Goal: Feedback & Contribution: Contribute content

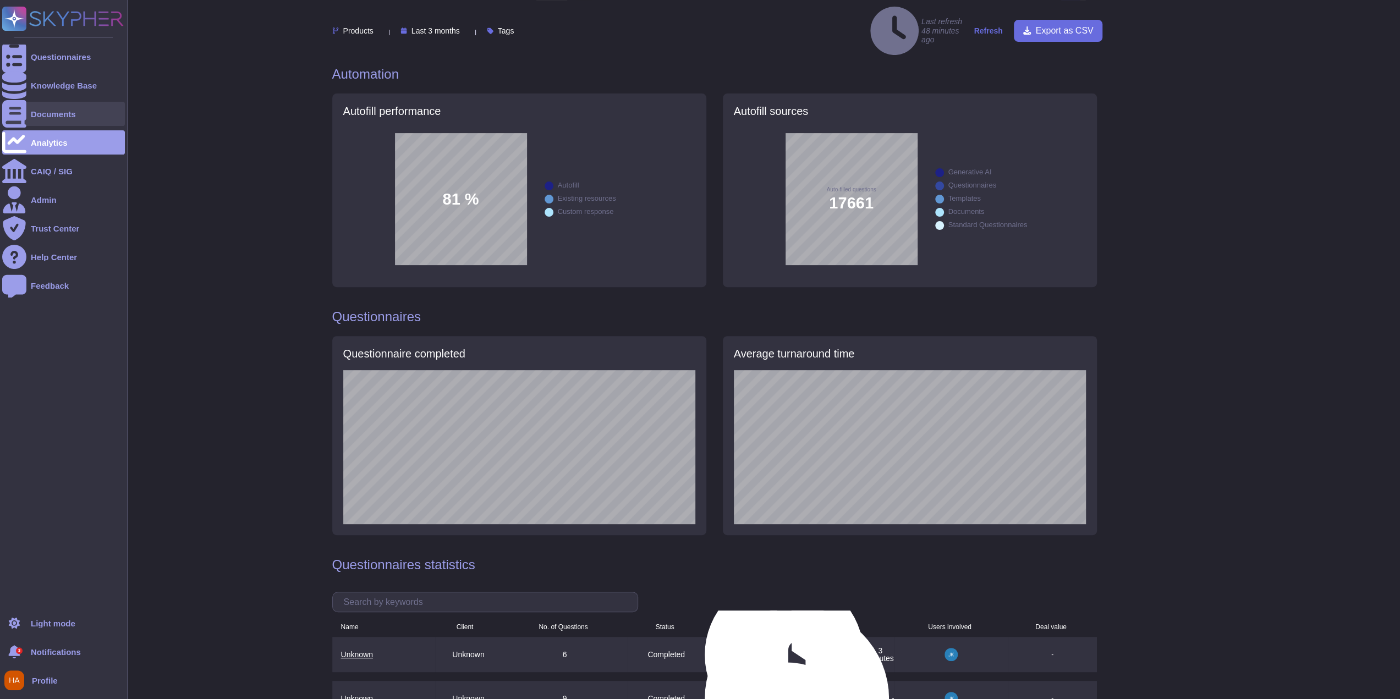
scroll to position [247, 0]
click at [30, 81] on div "Knowledge Base" at bounding box center [63, 85] width 123 height 24
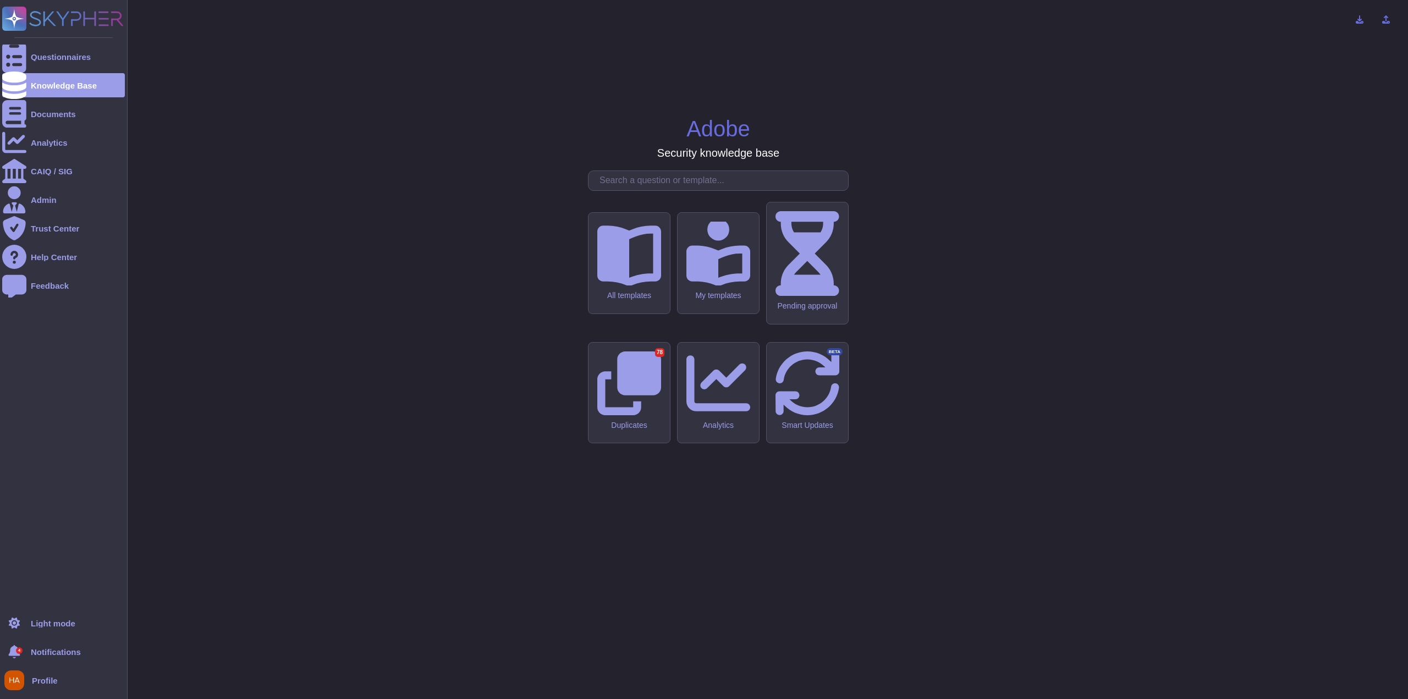
click at [28, 655] on div "4 Notifications" at bounding box center [63, 652] width 123 height 24
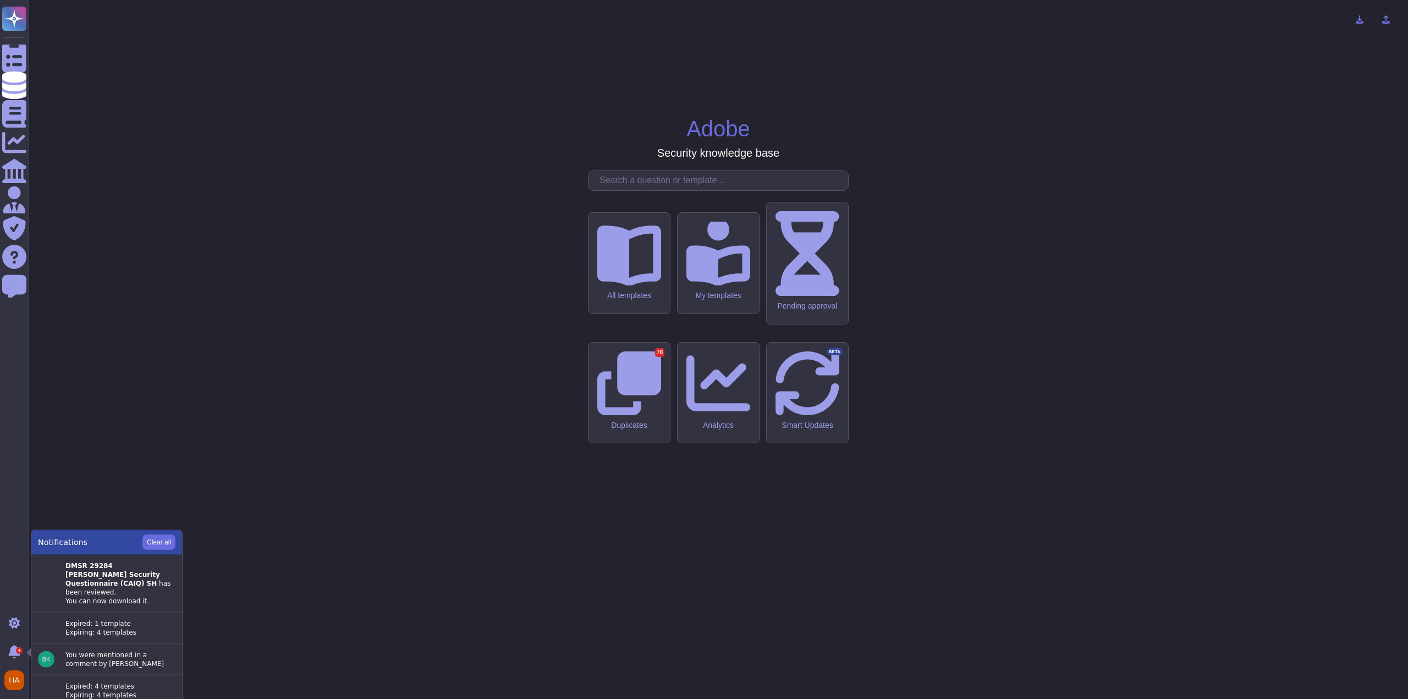
click at [339, 615] on div "Adobe Security knowledge base All templates My templates Pending approval Dupli…" at bounding box center [718, 349] width 1362 height 681
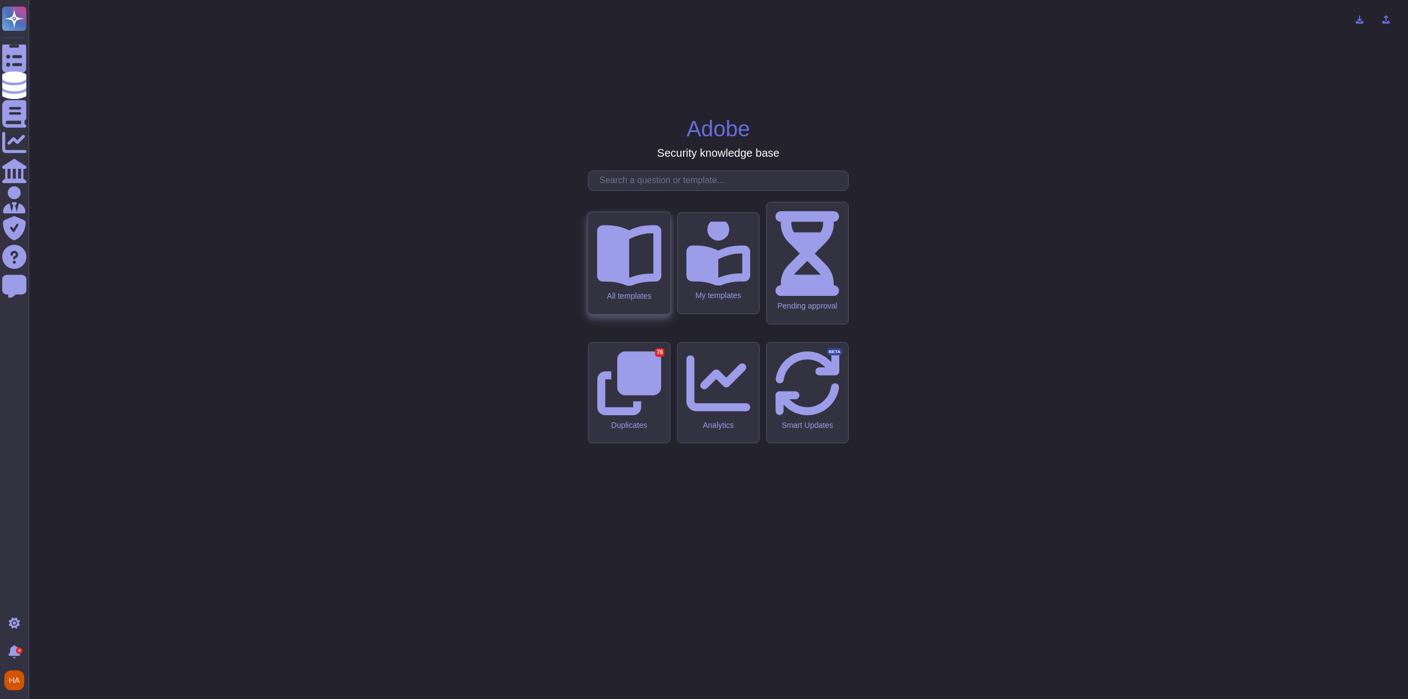
click at [653, 314] on div "All templates" at bounding box center [629, 263] width 82 height 102
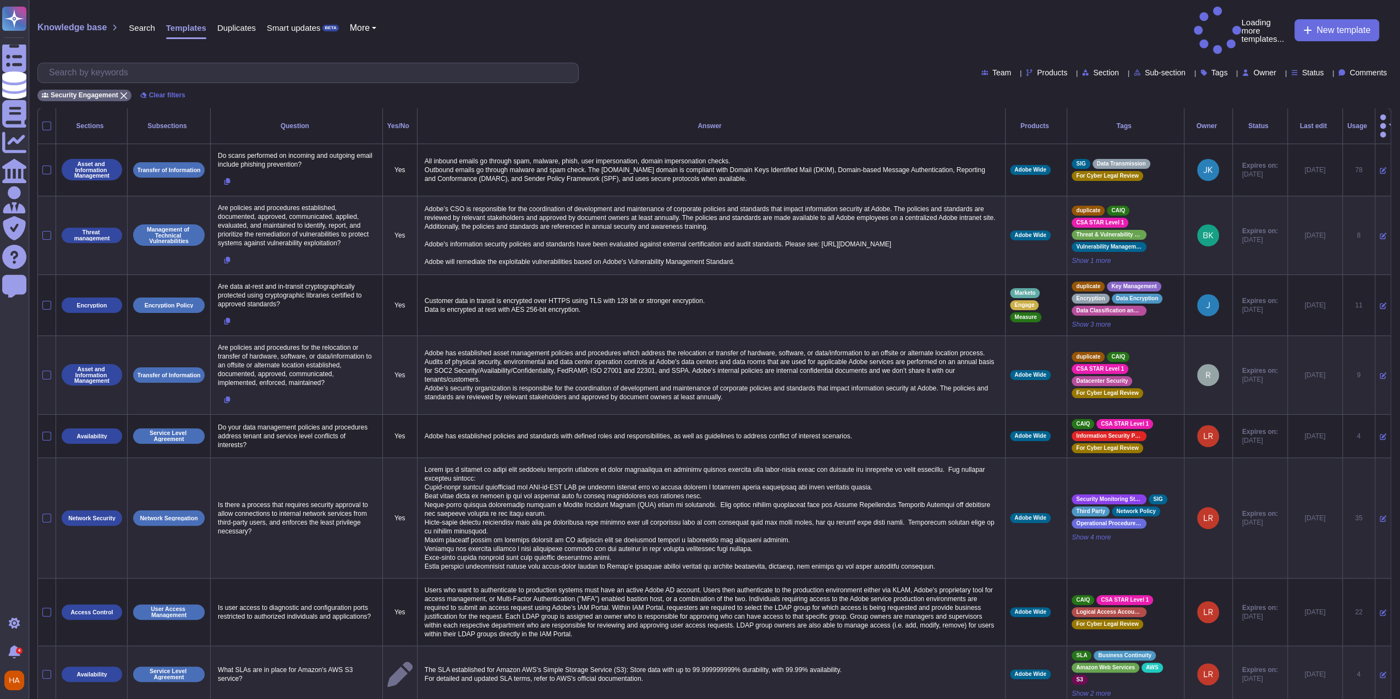
click at [1086, 18] on div "Knowledge base Search Templates Duplicates Smart updates BETA More Loading more…" at bounding box center [713, 31] width 1353 height 48
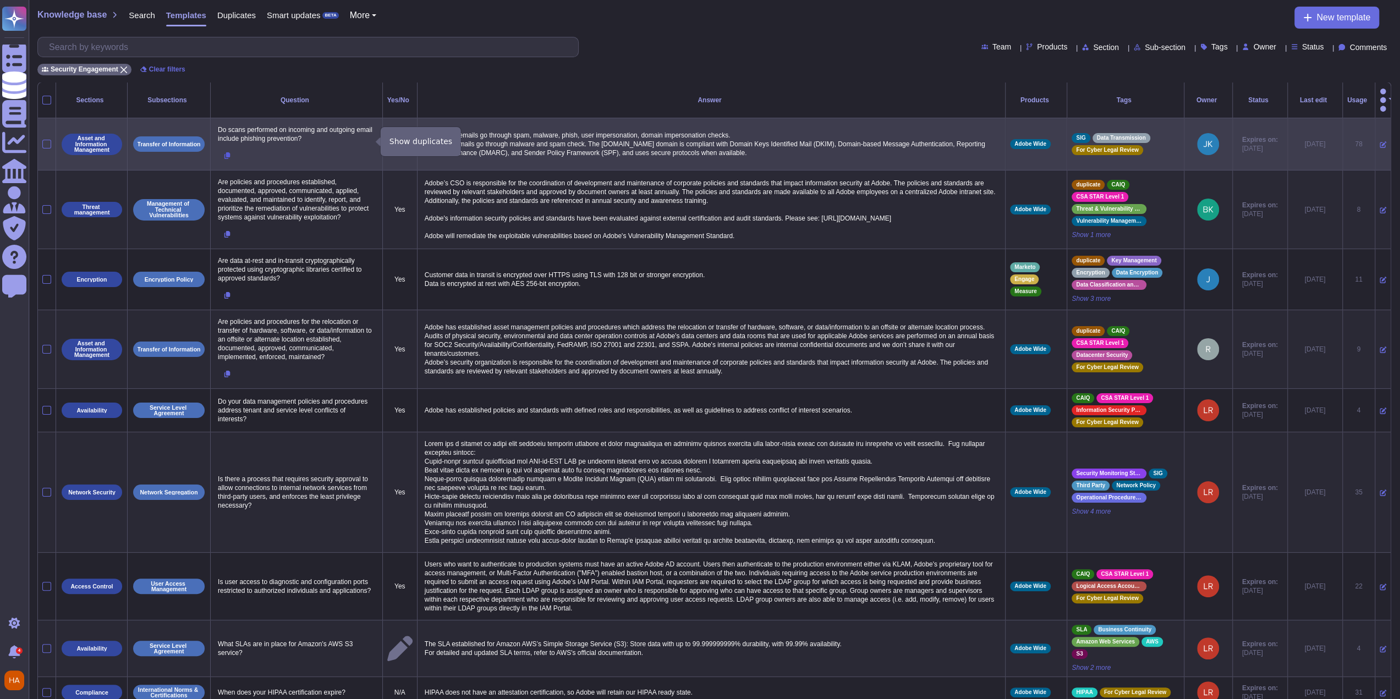
click at [229, 152] on icon at bounding box center [227, 155] width 6 height 7
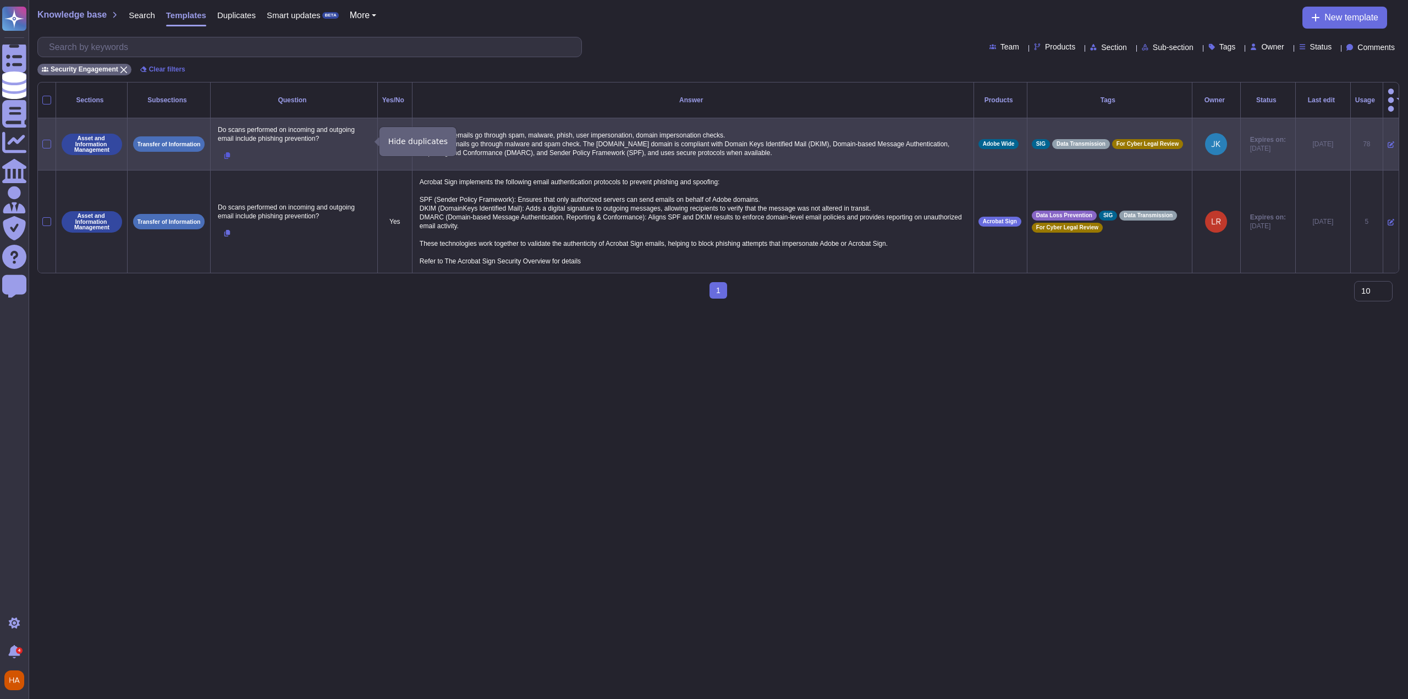
click at [224, 152] on icon at bounding box center [227, 155] width 7 height 7
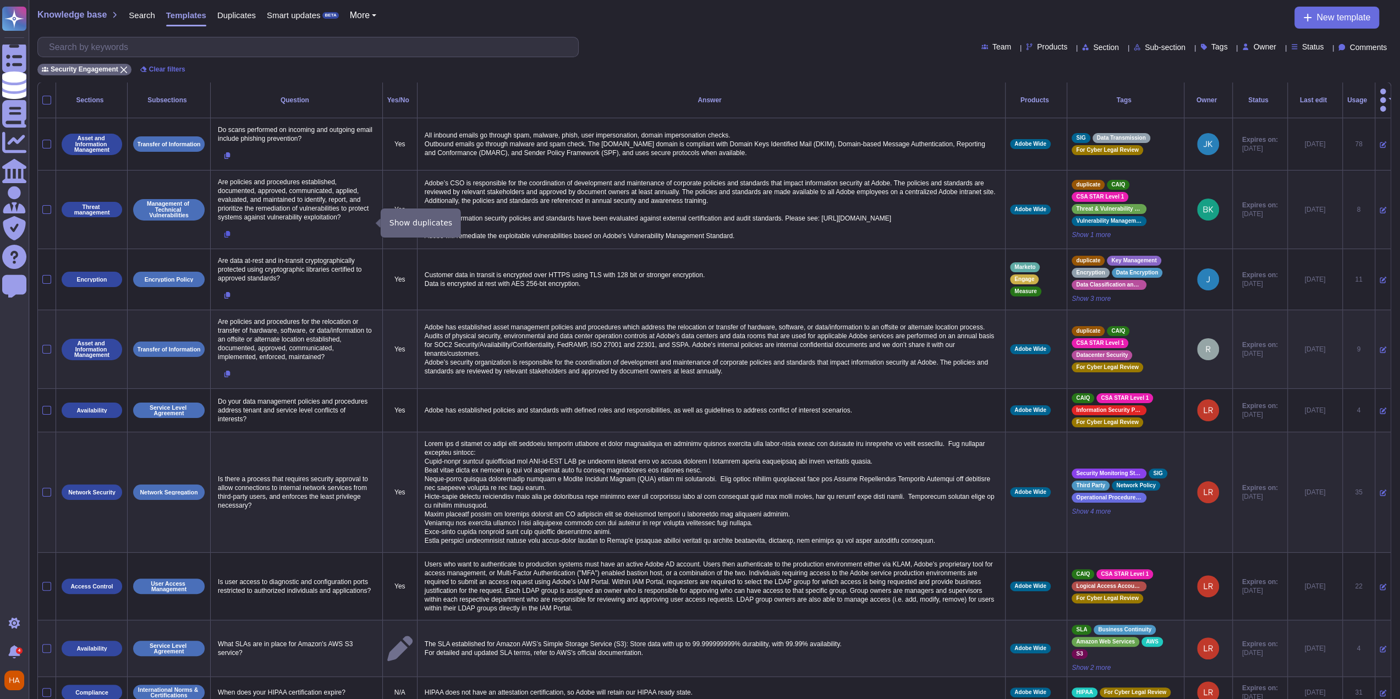
click at [230, 225] on button at bounding box center [227, 234] width 24 height 20
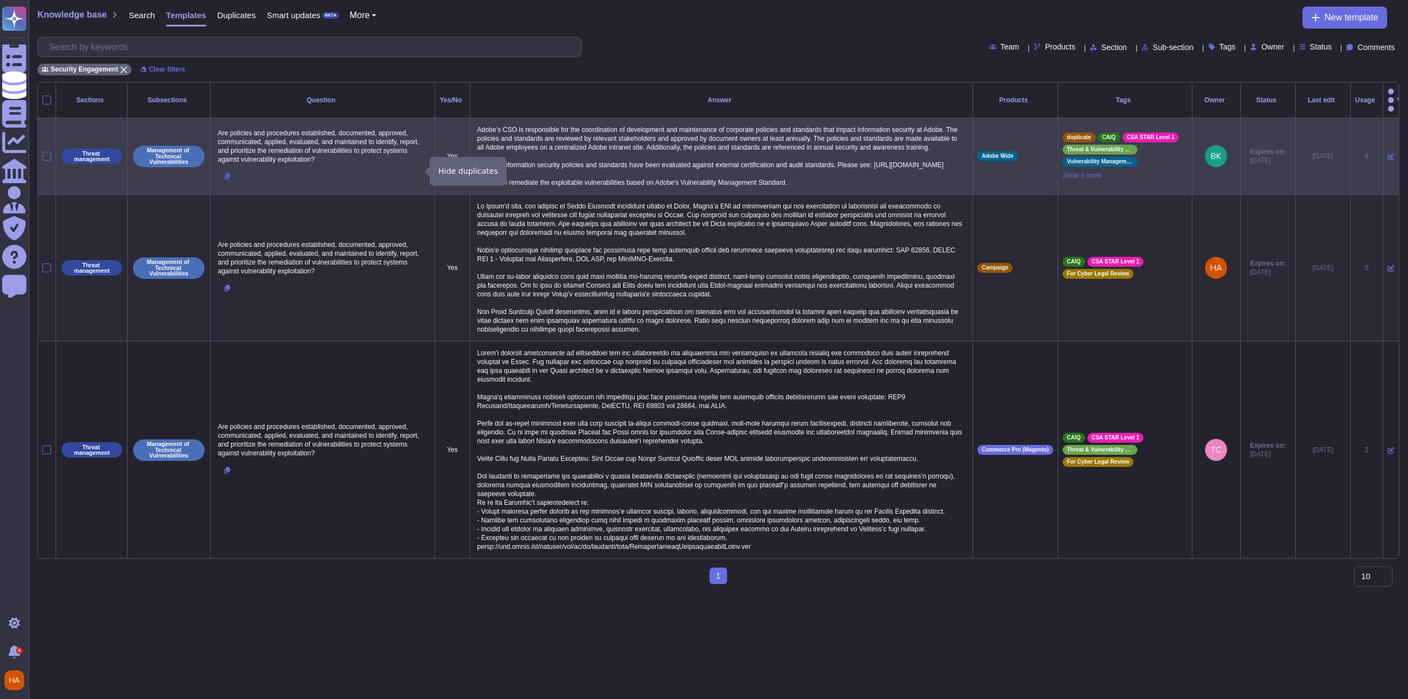
click at [225, 173] on icon at bounding box center [227, 176] width 6 height 7
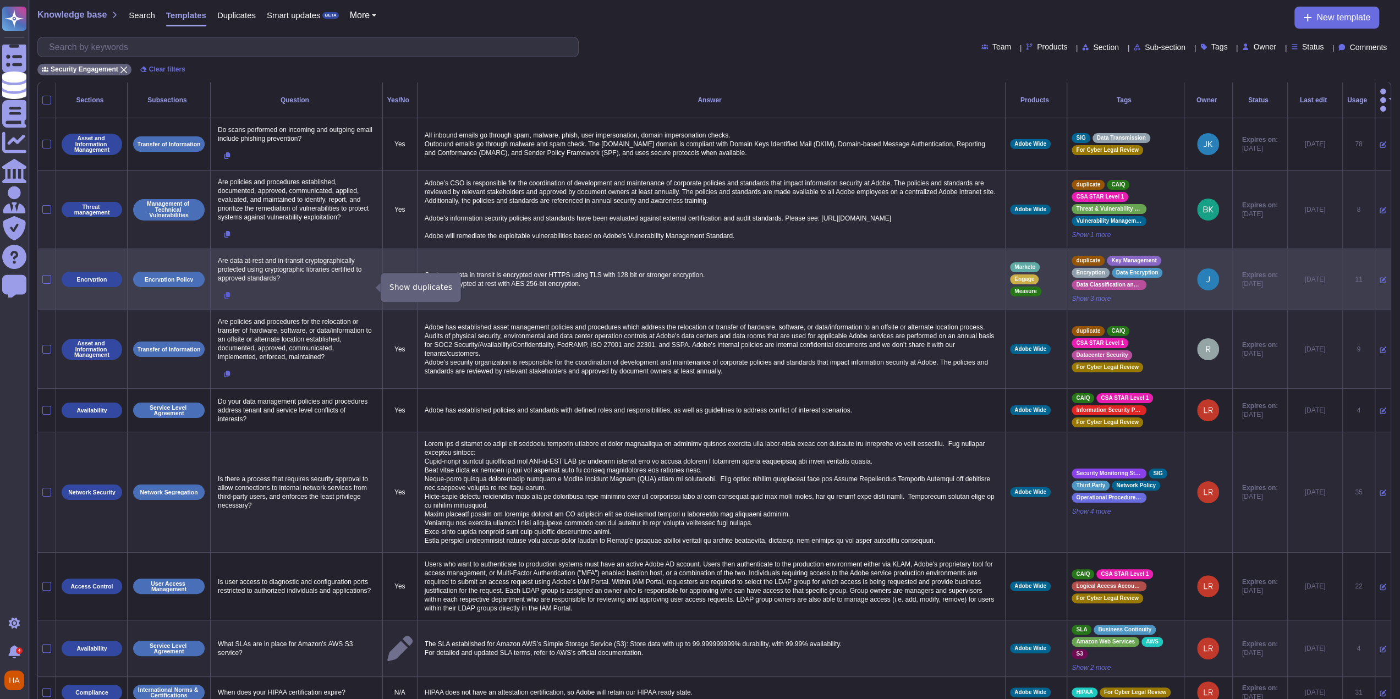
click at [224, 292] on icon at bounding box center [227, 295] width 7 height 7
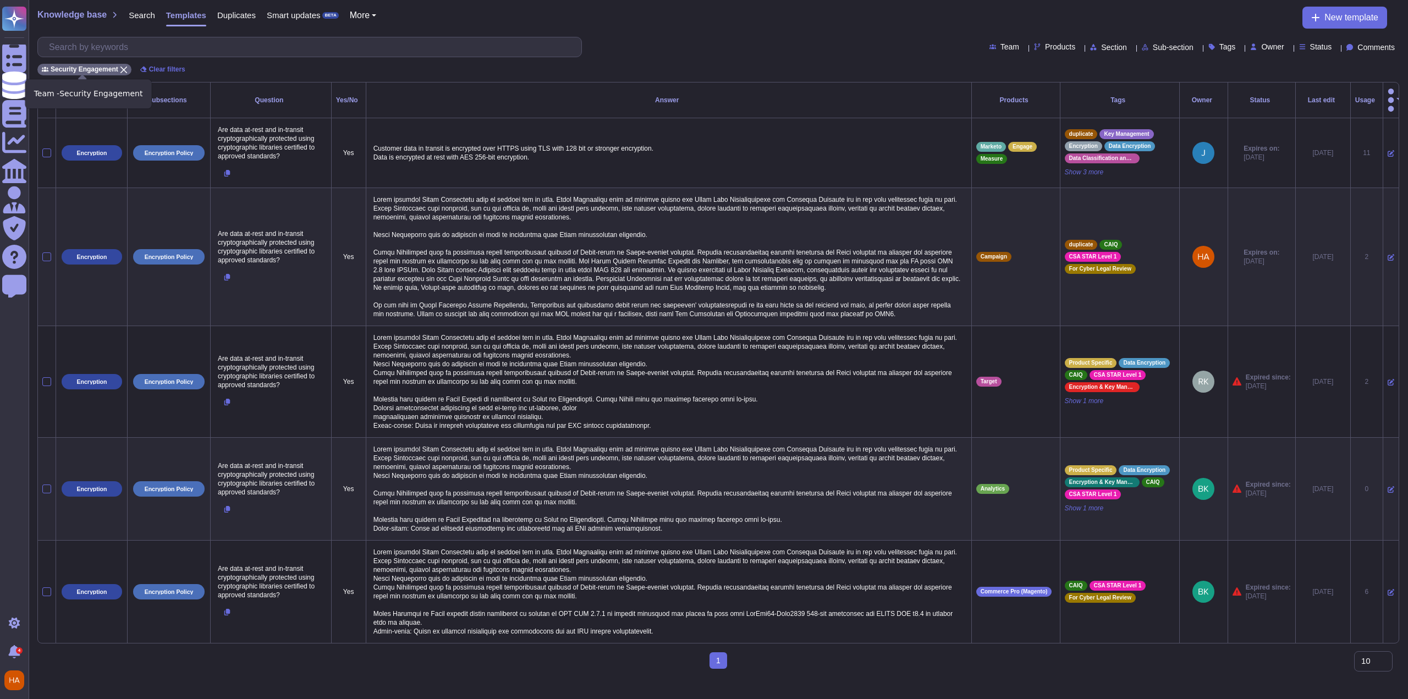
click at [120, 68] on icon at bounding box center [123, 70] width 7 height 7
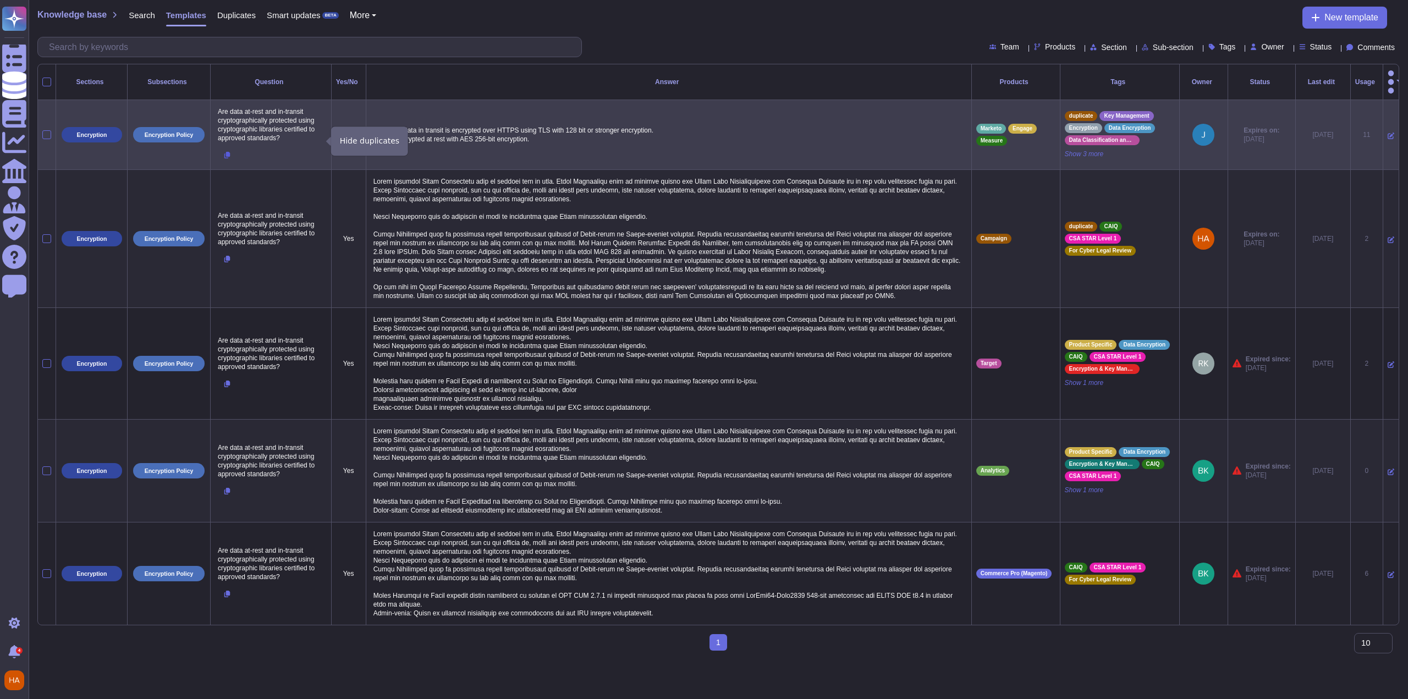
click at [229, 152] on icon at bounding box center [227, 155] width 6 height 7
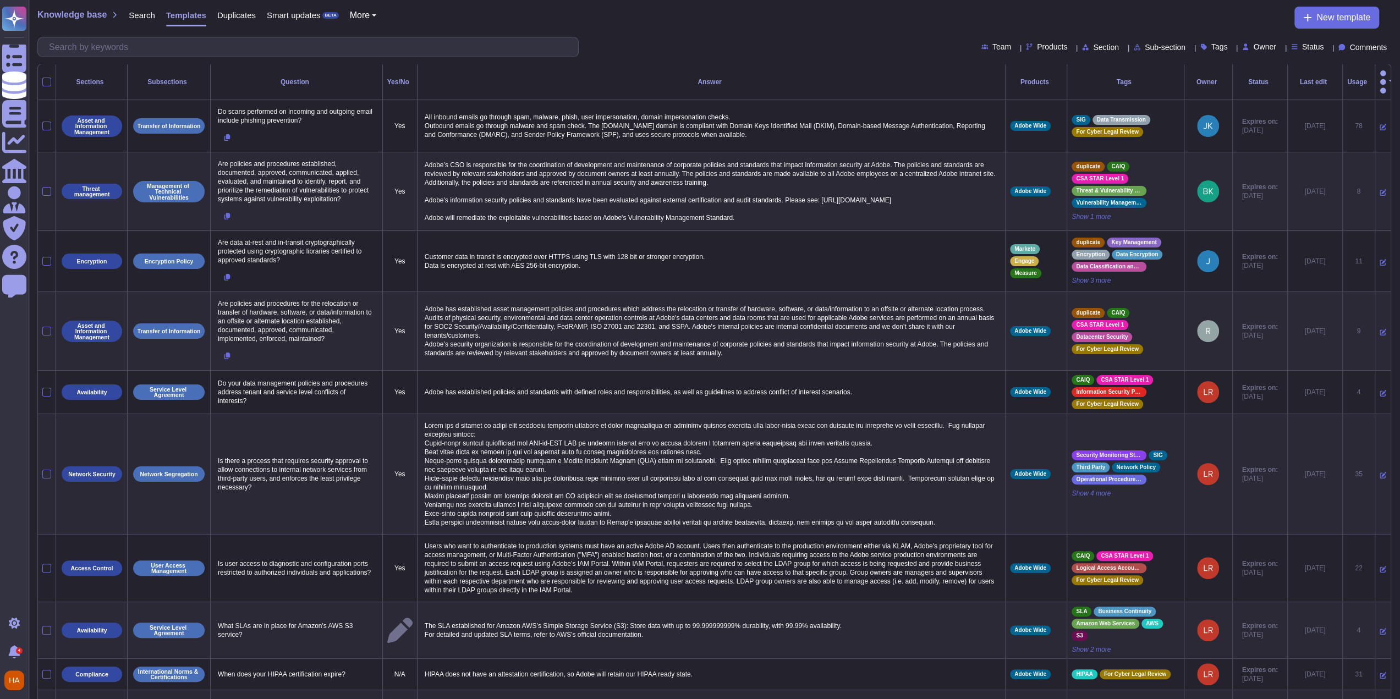
click at [1253, 49] on span "Owner" at bounding box center [1264, 47] width 23 height 8
type input "ric"
click at [1302, 101] on div "Richa Kaul" at bounding box center [1303, 100] width 100 height 10
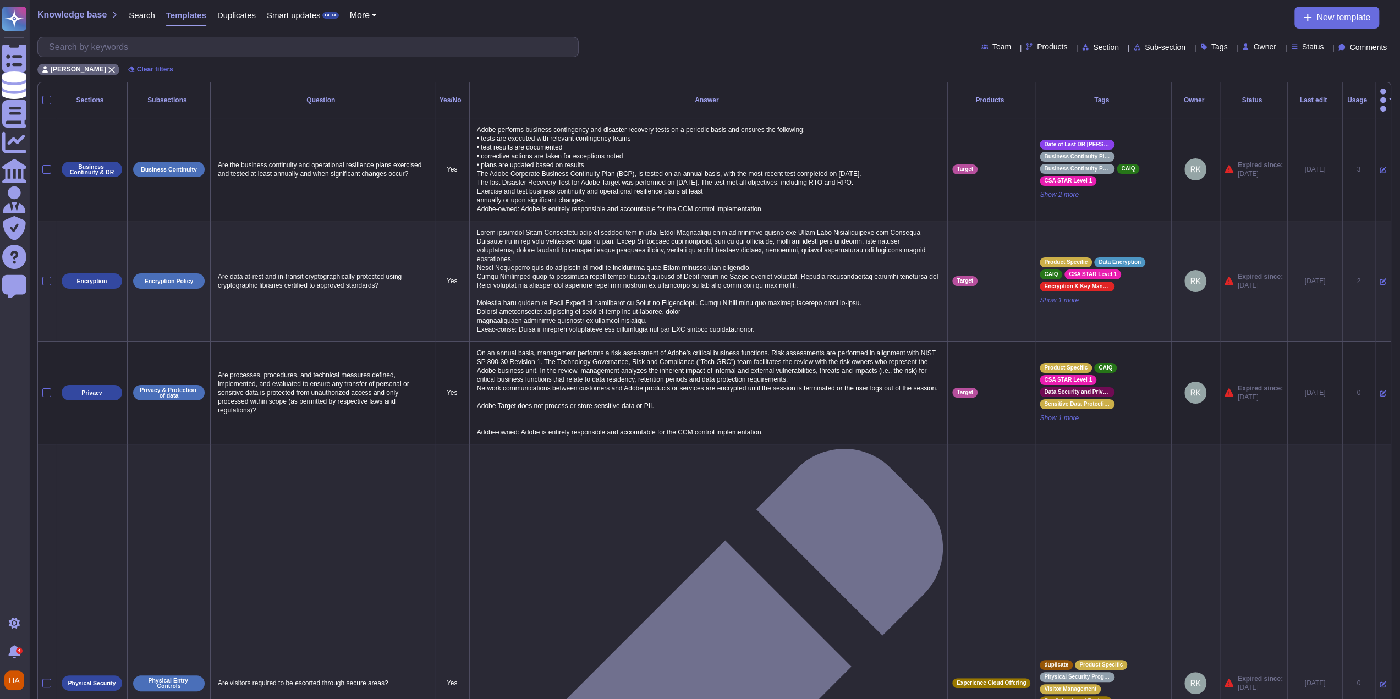
click at [1248, 87] on th "Status" at bounding box center [1253, 100] width 68 height 36
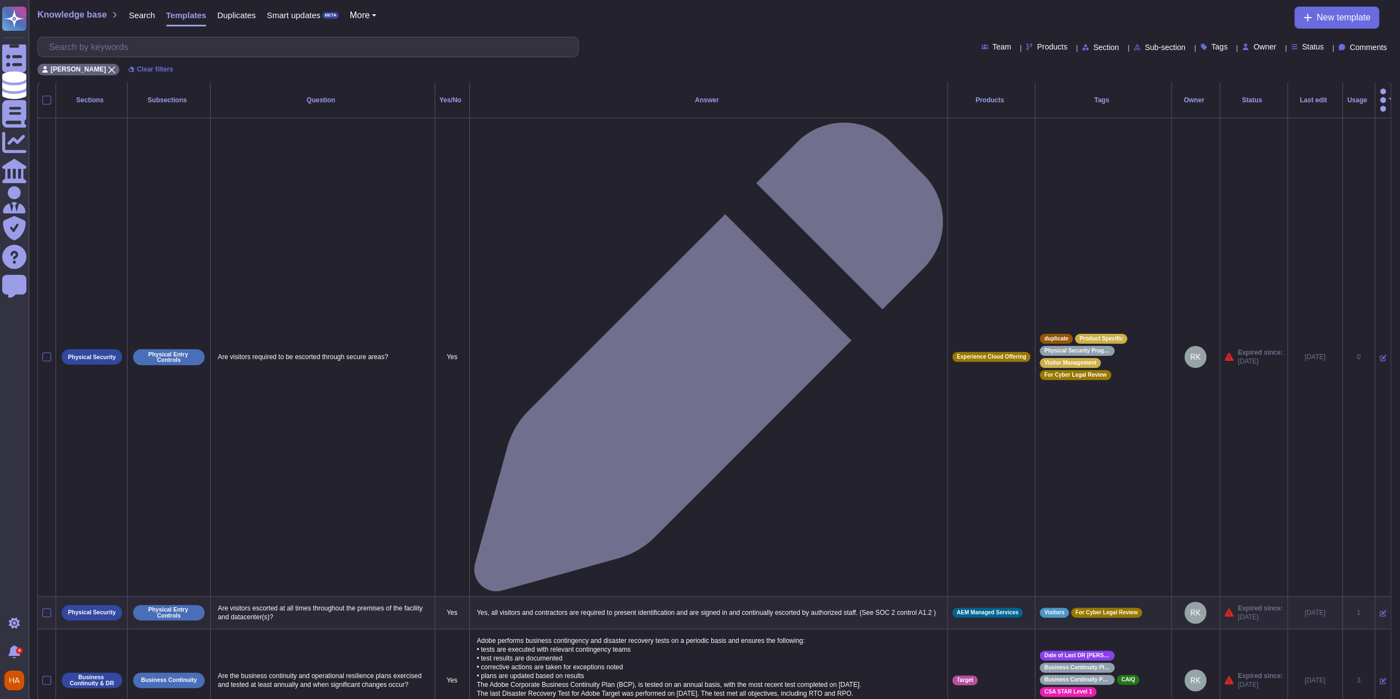
click at [1078, 18] on div "Knowledge base Search Templates Duplicates Smart updates BETA More New template" at bounding box center [713, 18] width 1353 height 22
click at [1170, 7] on div "Knowledge base Search Templates Duplicates Smart updates BETA More New template" at bounding box center [713, 18] width 1353 height 22
drag, startPoint x: 939, startPoint y: 34, endPoint x: 914, endPoint y: 24, distance: 27.2
click at [934, 30] on div "Knowledge base Search Templates Duplicates Smart updates BETA More New template…" at bounding box center [714, 41] width 1371 height 82
click at [108, 67] on icon at bounding box center [111, 70] width 7 height 7
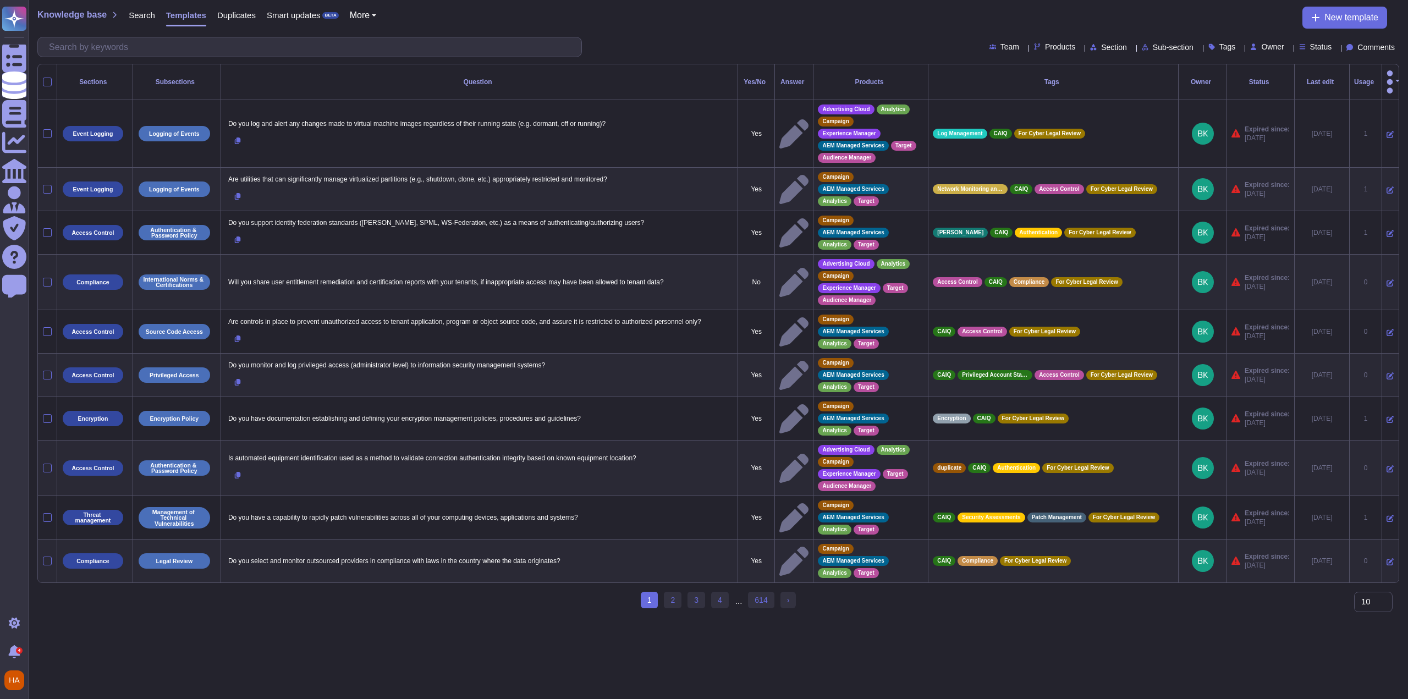
click at [1261, 46] on span "Owner" at bounding box center [1272, 47] width 23 height 8
click at [1034, 47] on icon at bounding box center [1037, 46] width 7 height 7
type input "fra"
click at [1068, 125] on div "Frame.io" at bounding box center [1071, 127] width 97 height 10
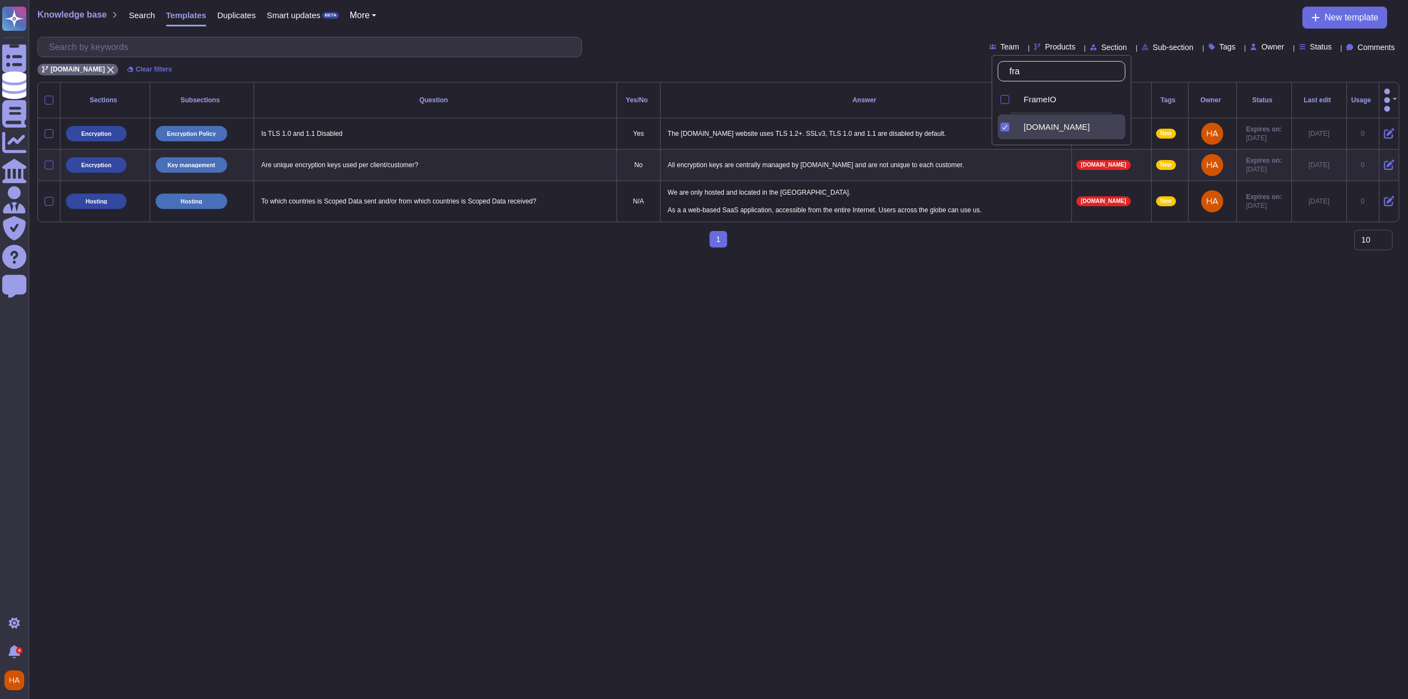
click at [1035, 256] on html "Questionnaires Knowledge Base Documents Analytics CAIQ / SIG Admin Trust Center…" at bounding box center [704, 128] width 1408 height 256
click at [994, 256] on html "Questionnaires Knowledge Base Documents Analytics CAIQ / SIG Admin Trust Center…" at bounding box center [704, 128] width 1408 height 256
click at [1120, 256] on html "Questionnaires Knowledge Base Documents Analytics CAIQ / SIG Admin Trust Center…" at bounding box center [704, 128] width 1408 height 256
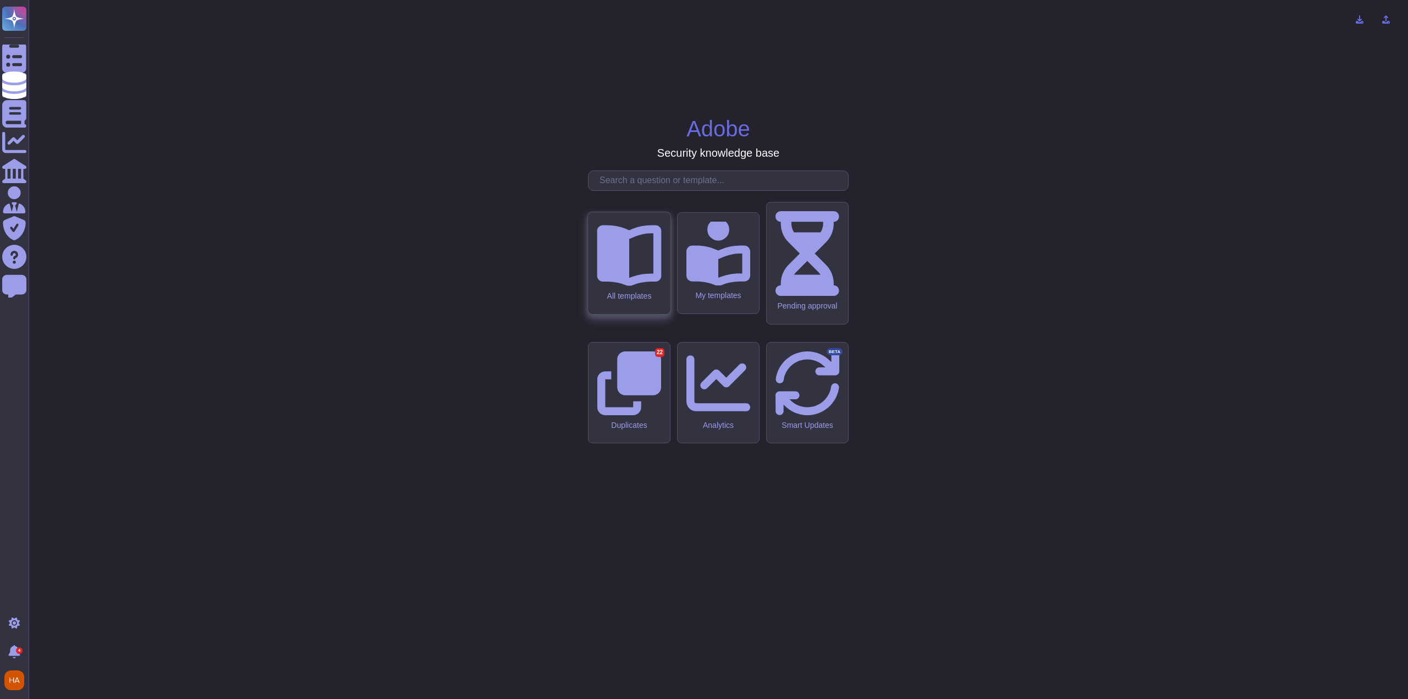
click at [646, 301] on div "All templates" at bounding box center [629, 295] width 64 height 9
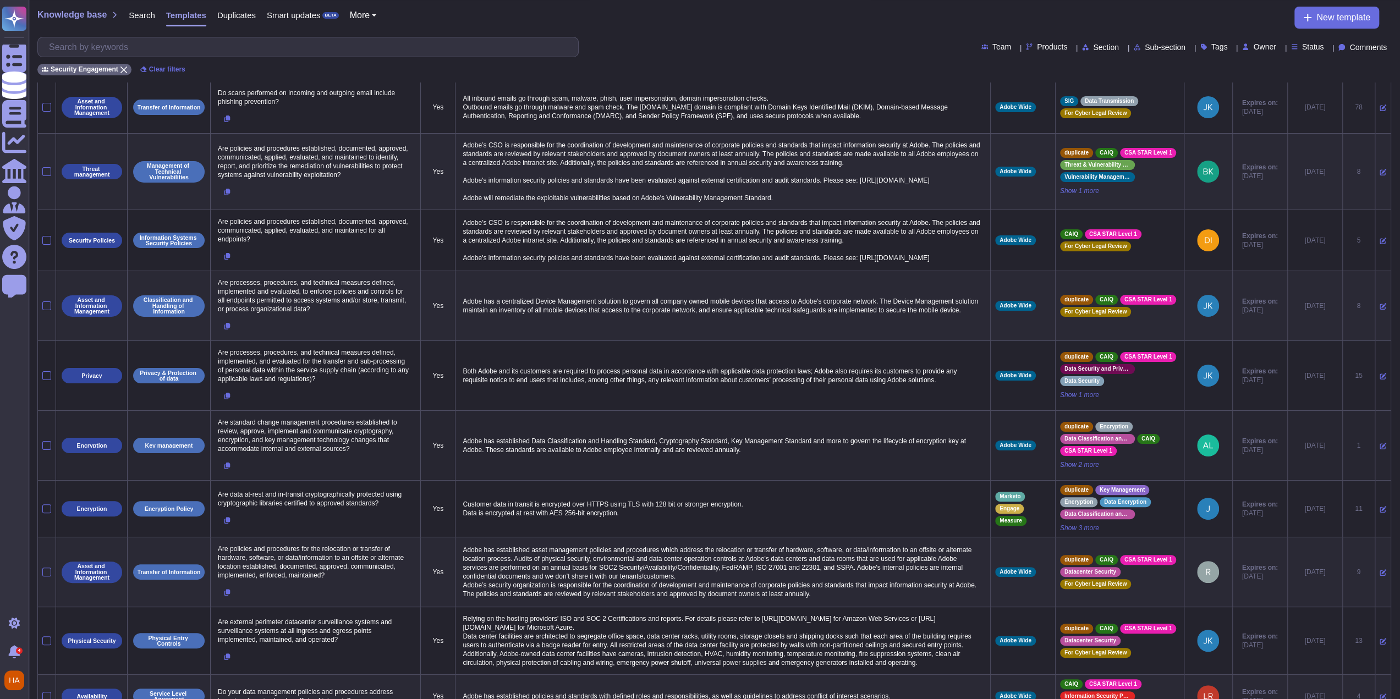
scroll to position [107, 0]
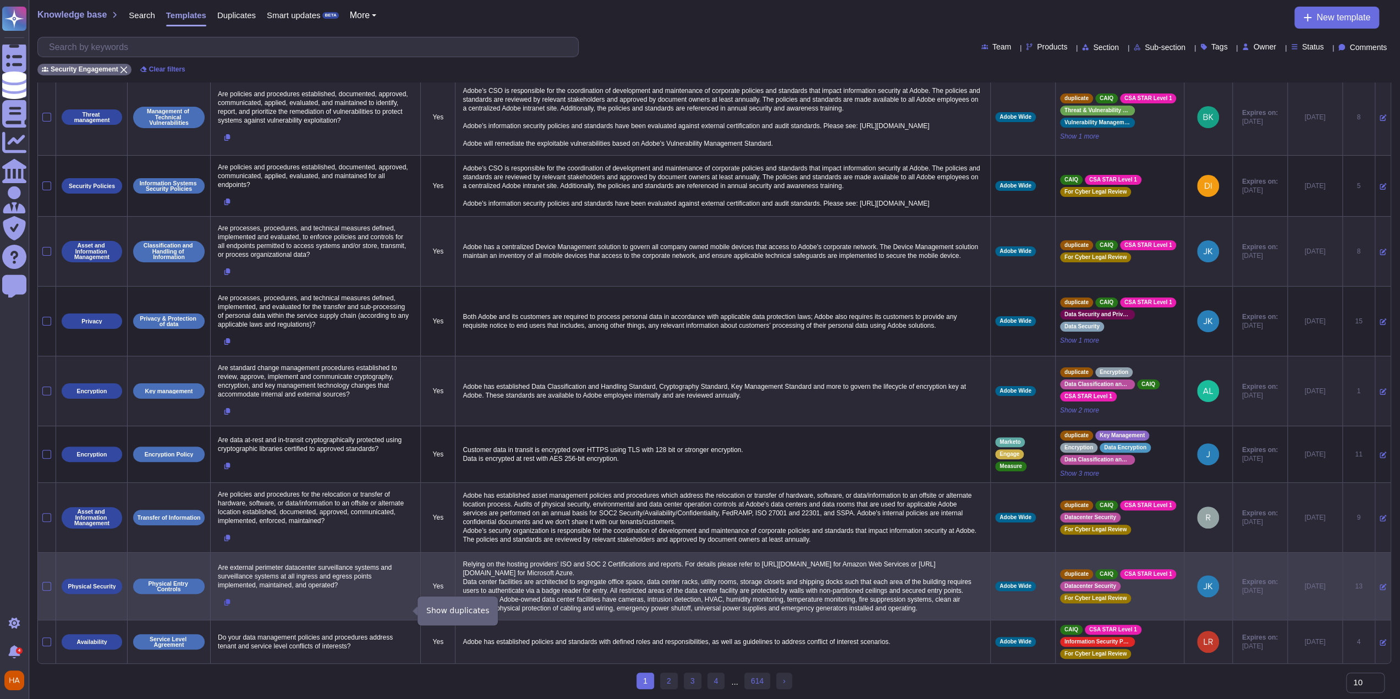
click at [230, 597] on button at bounding box center [227, 602] width 24 height 20
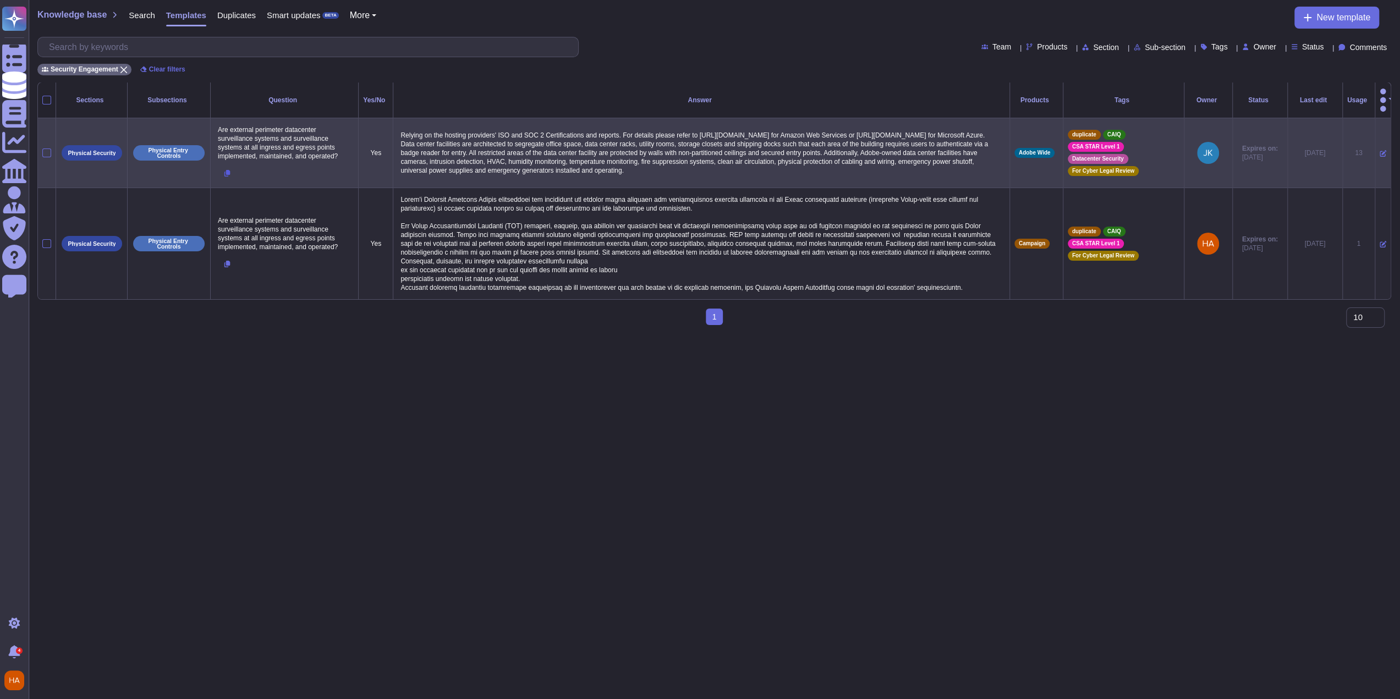
scroll to position [0, 0]
click at [1388, 150] on icon at bounding box center [1391, 153] width 7 height 7
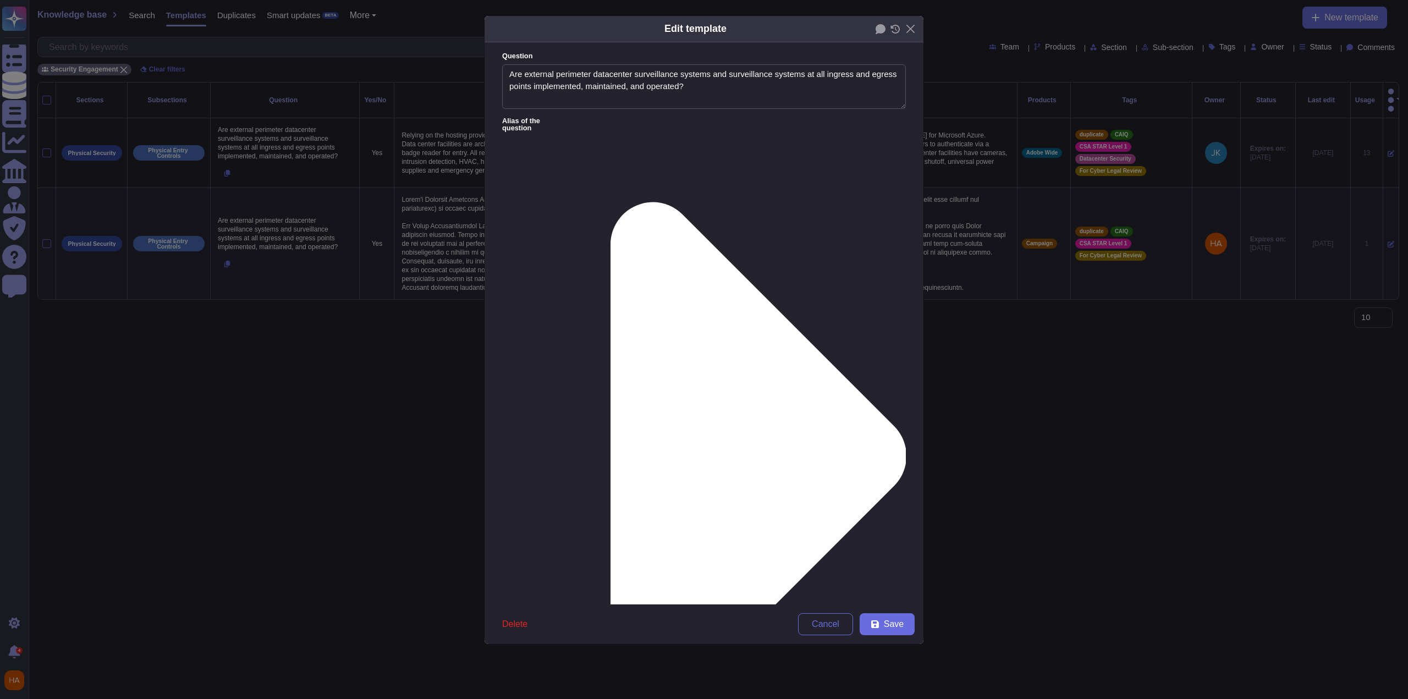
type textarea "Are external perimeter datacenter surveillance systems and surveillance systems…"
type textarea "Relying on the hosting providers' ISO and SOC 2 Certifications and reports. For…"
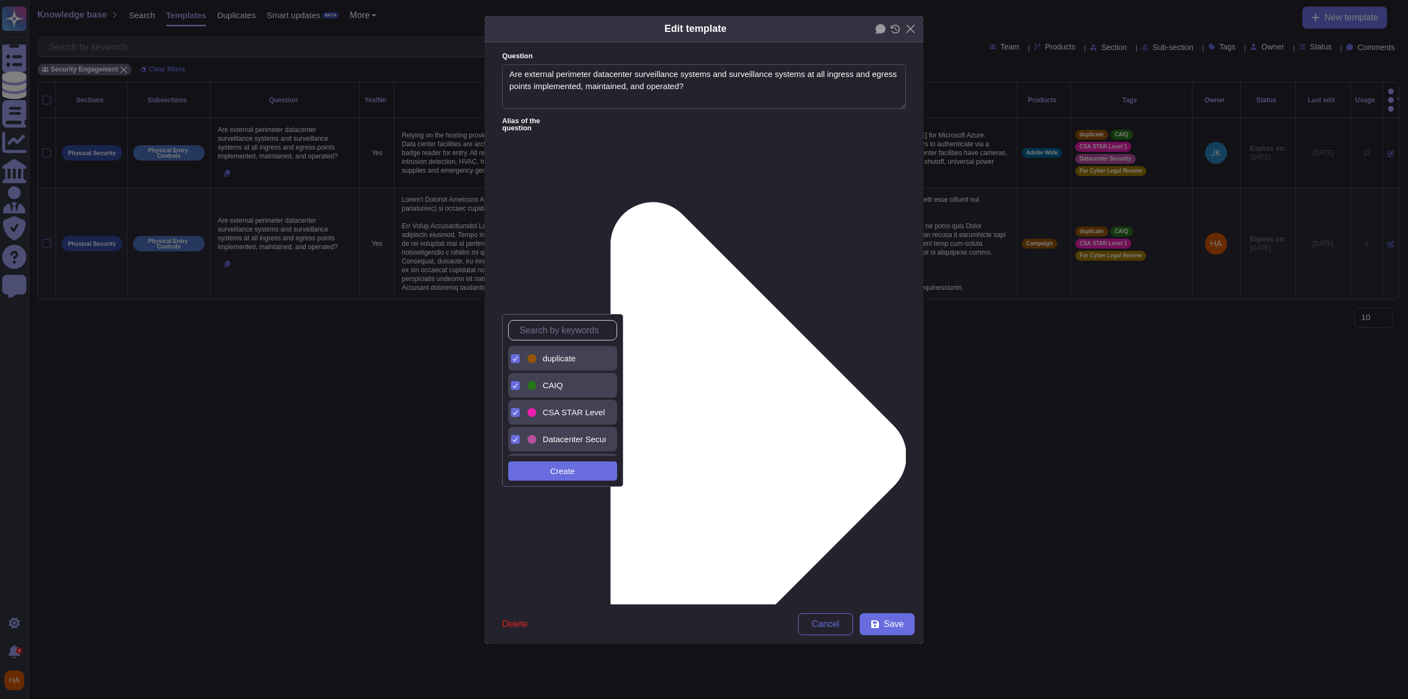
click at [513, 356] on icon at bounding box center [515, 358] width 5 height 5
click at [892, 621] on span "Save" at bounding box center [894, 624] width 20 height 9
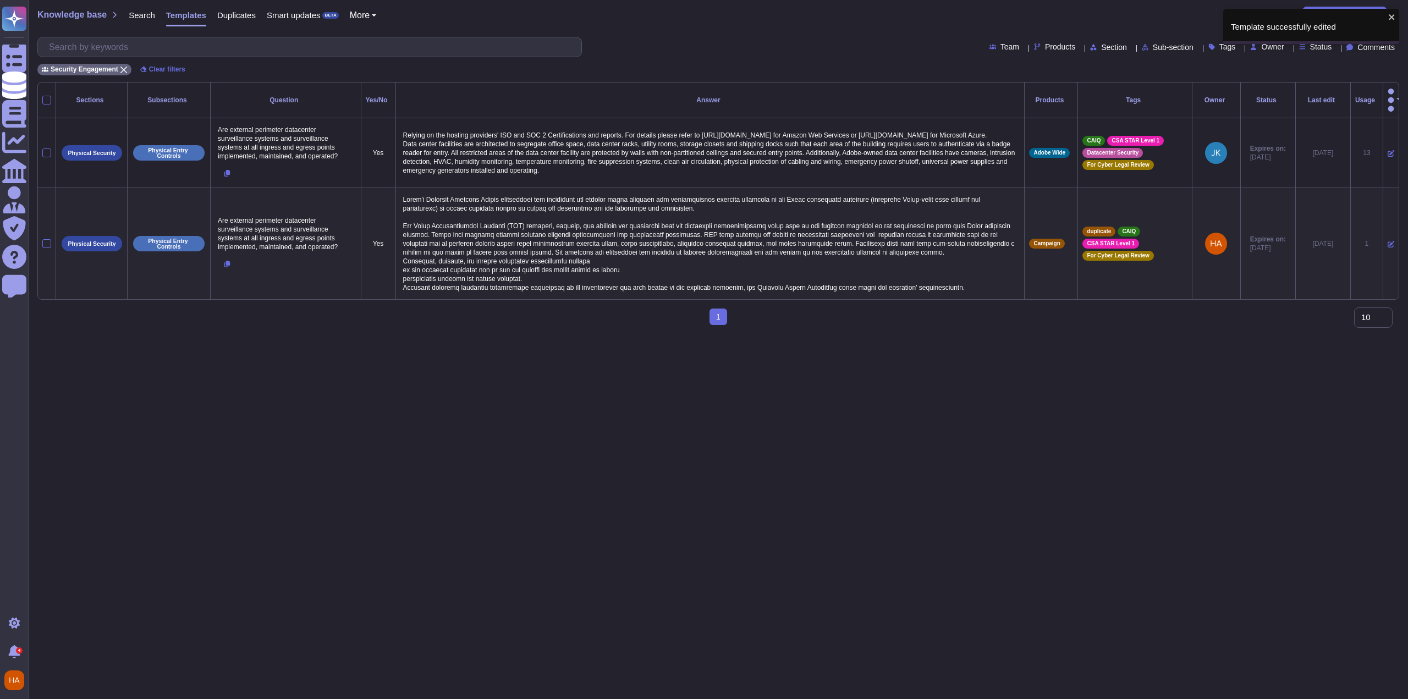
click at [1388, 241] on icon at bounding box center [1391, 244] width 7 height 7
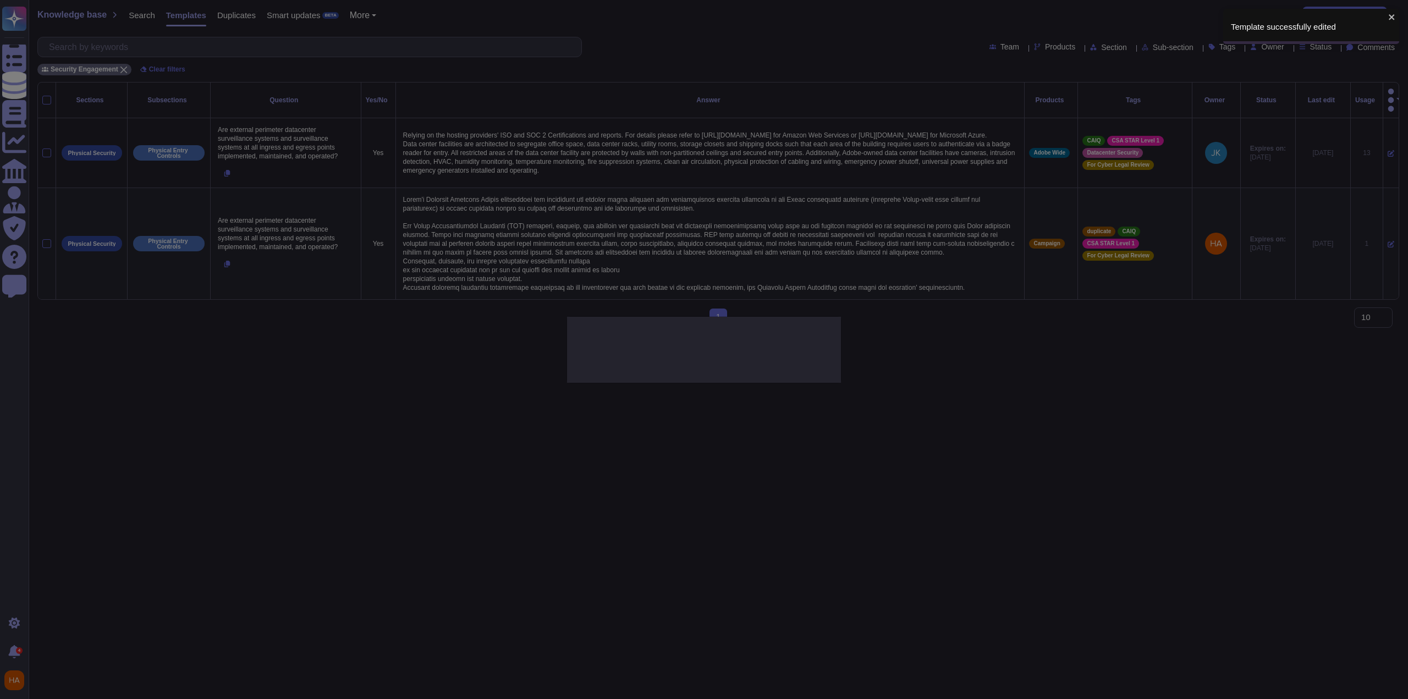
type textarea "Are external perimeter datacenter surveillance systems and surveillance systems…"
type textarea "Lorem'i Dolorsit Ametcons Adipis elitseddoei tem incididunt utl etdolor magna a…"
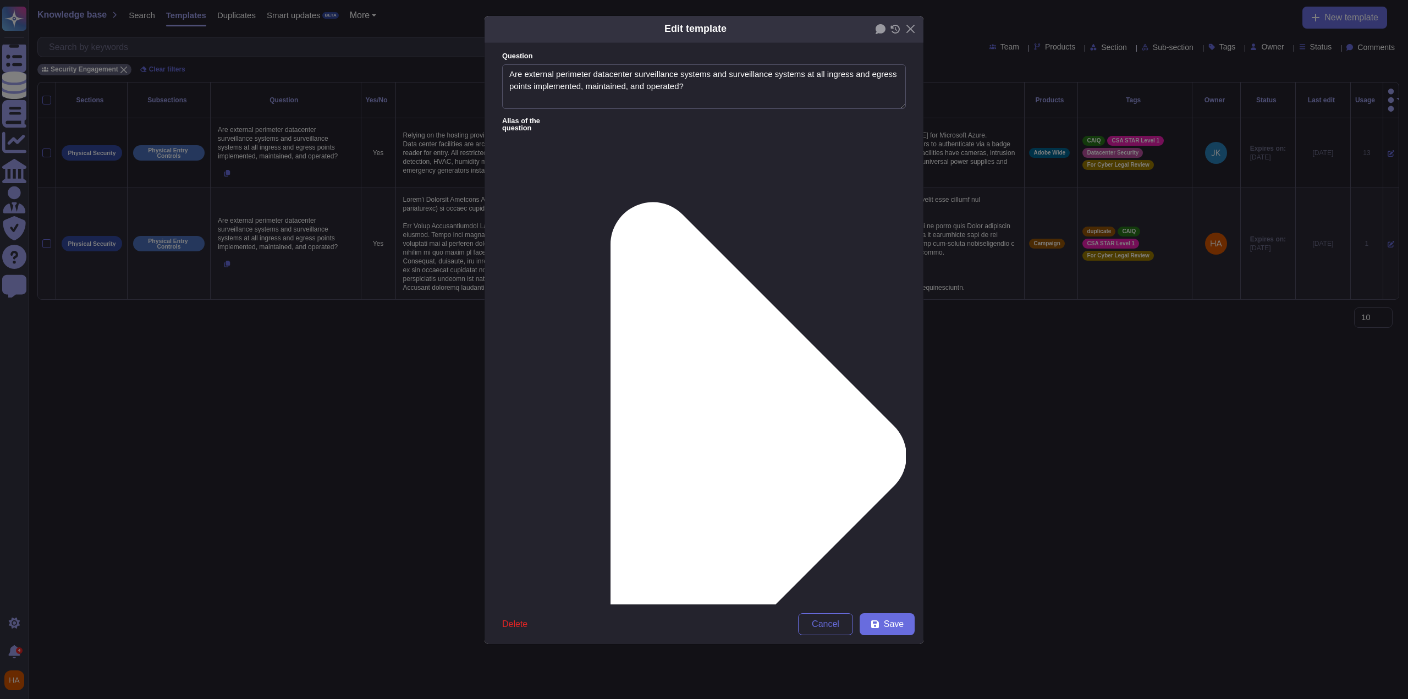
type textarea "Are external perimeter datacenter surveillance systems and surveillance systems…"
type textarea "Lorem'i Dolorsit Ametcons Adipis elitseddoei tem incididunt utl etdolor magna a…"
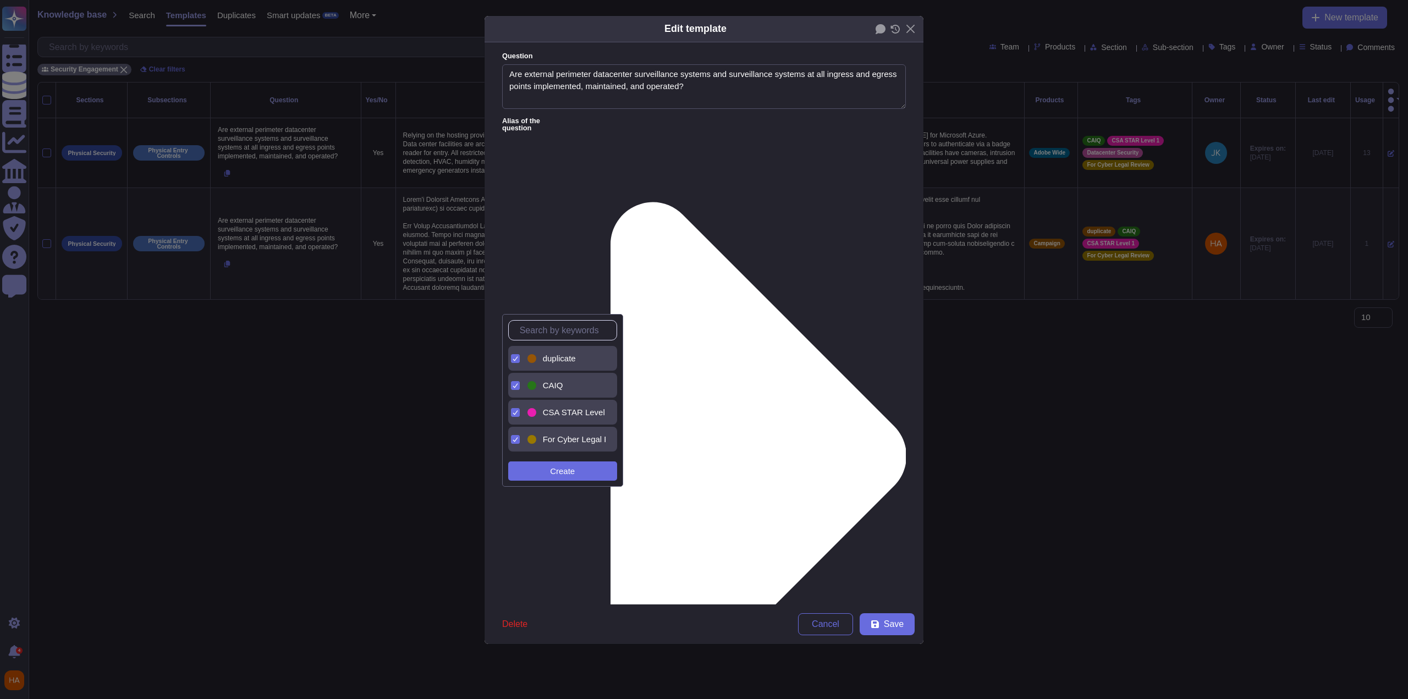
click at [560, 361] on span "duplicate" at bounding box center [559, 359] width 33 height 10
click at [903, 624] on button "Save" at bounding box center [887, 624] width 55 height 22
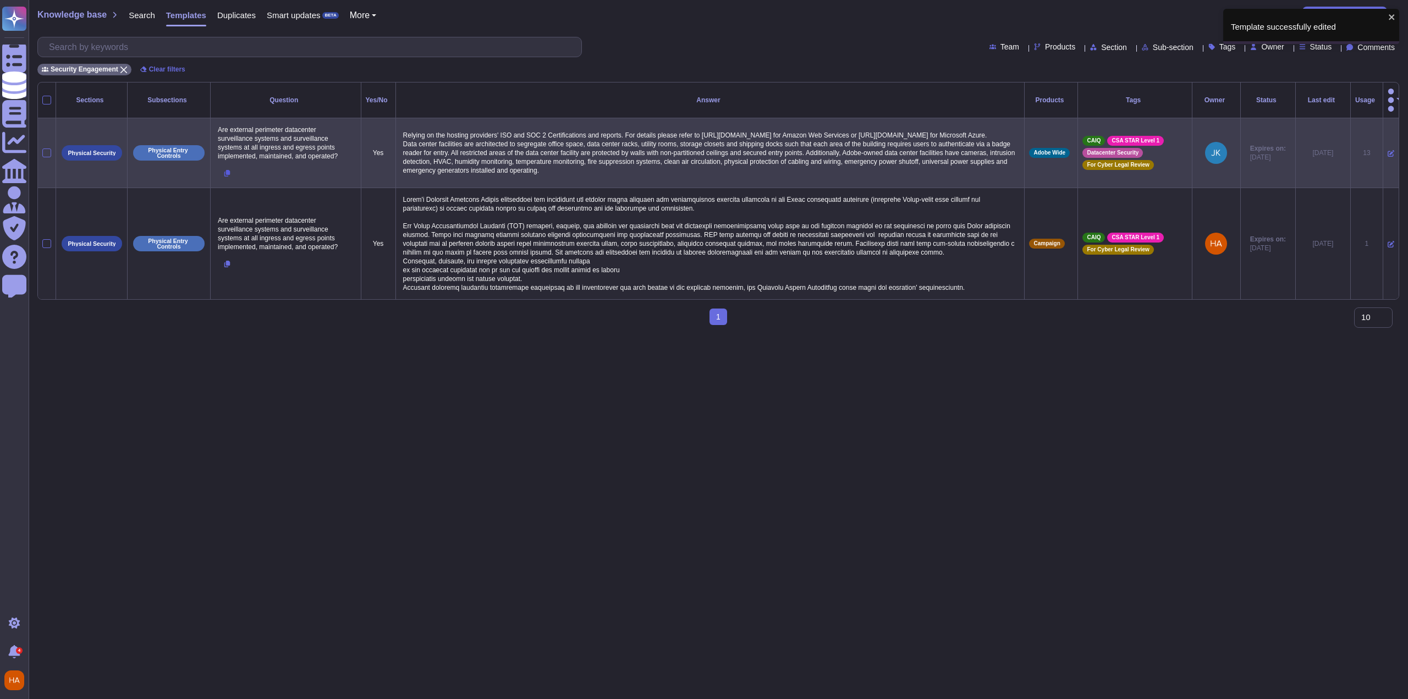
click at [228, 170] on icon at bounding box center [227, 173] width 6 height 7
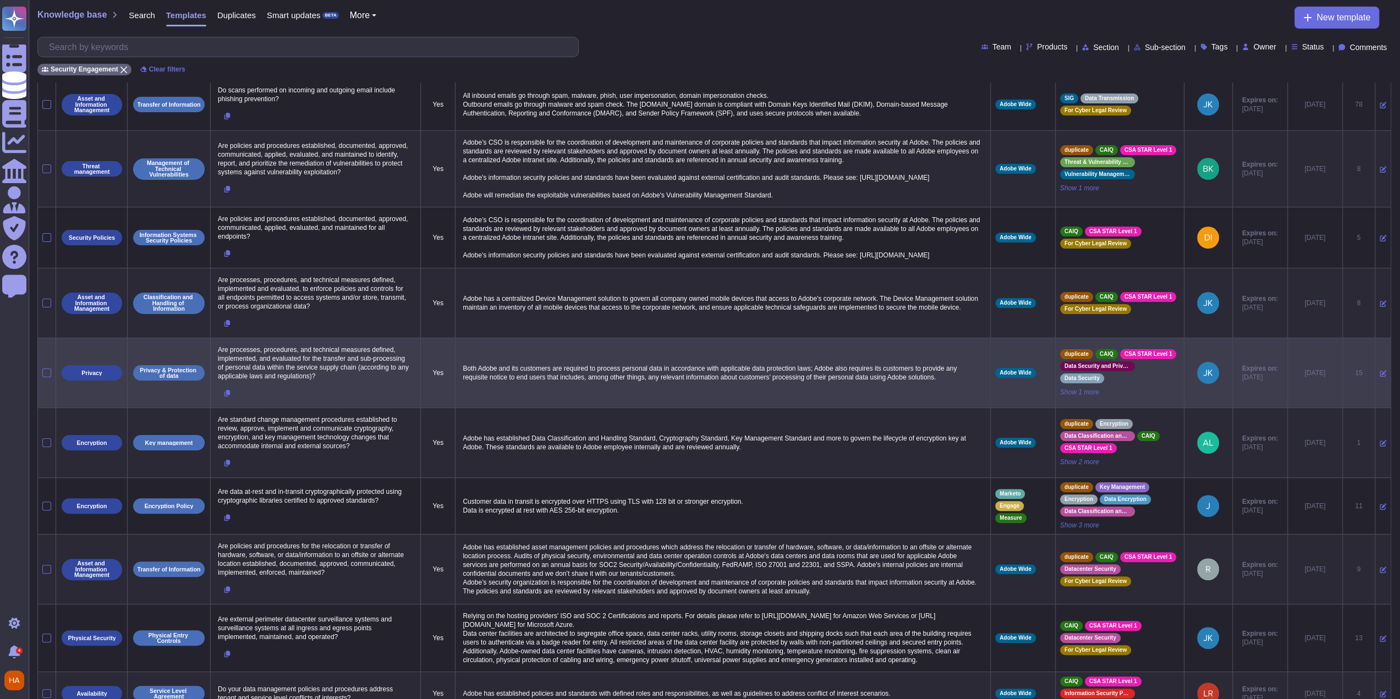
scroll to position [107, 0]
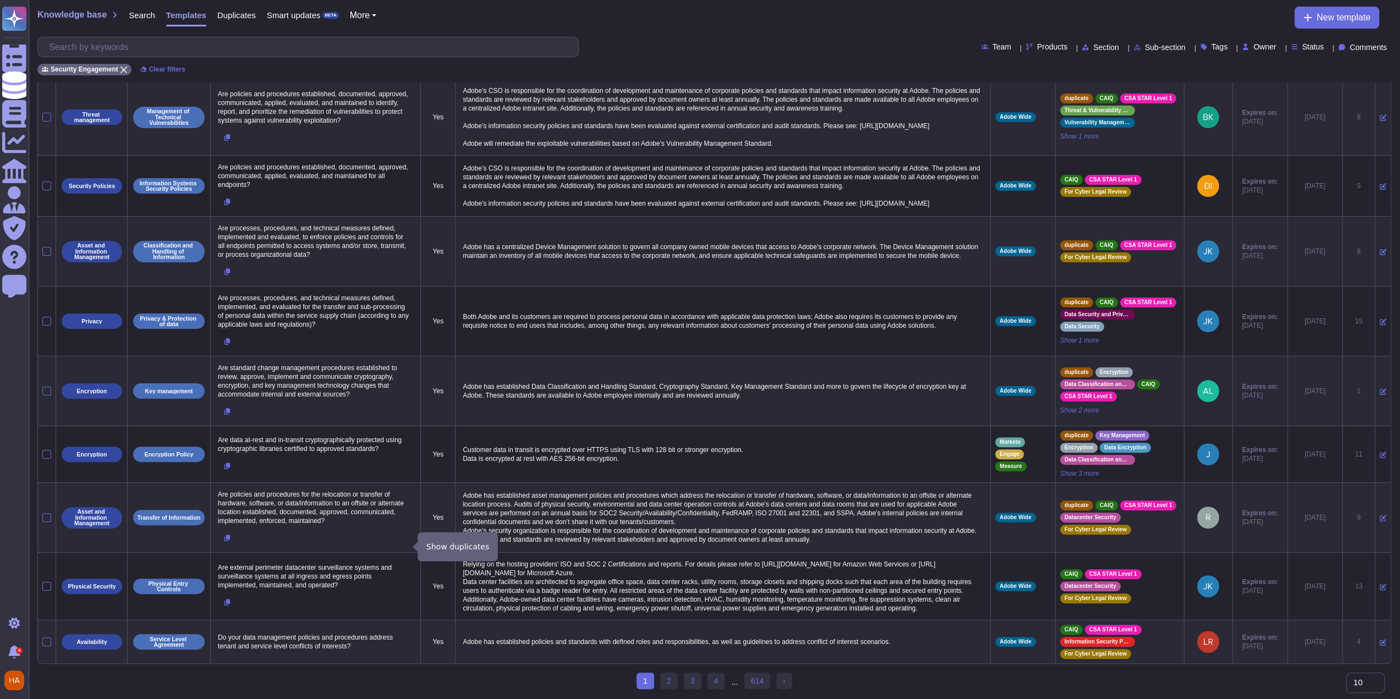
click at [221, 530] on button at bounding box center [227, 538] width 24 height 20
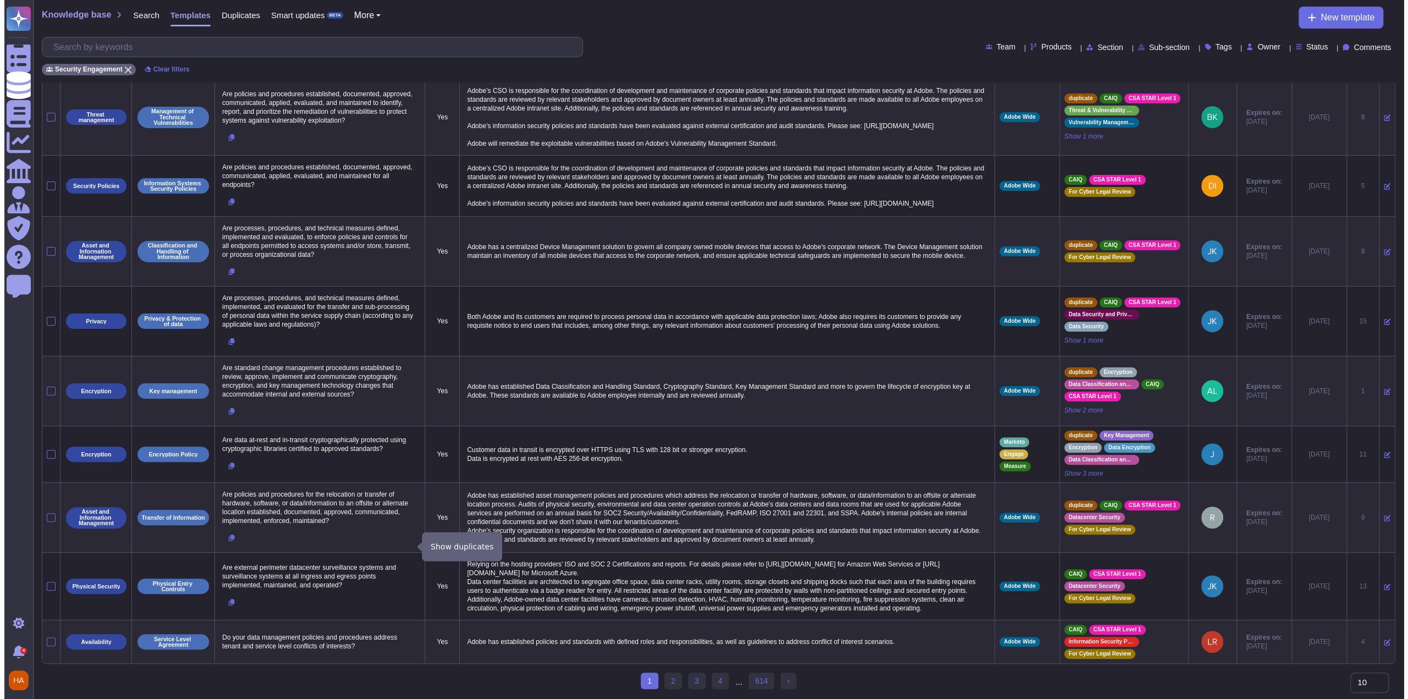
scroll to position [0, 0]
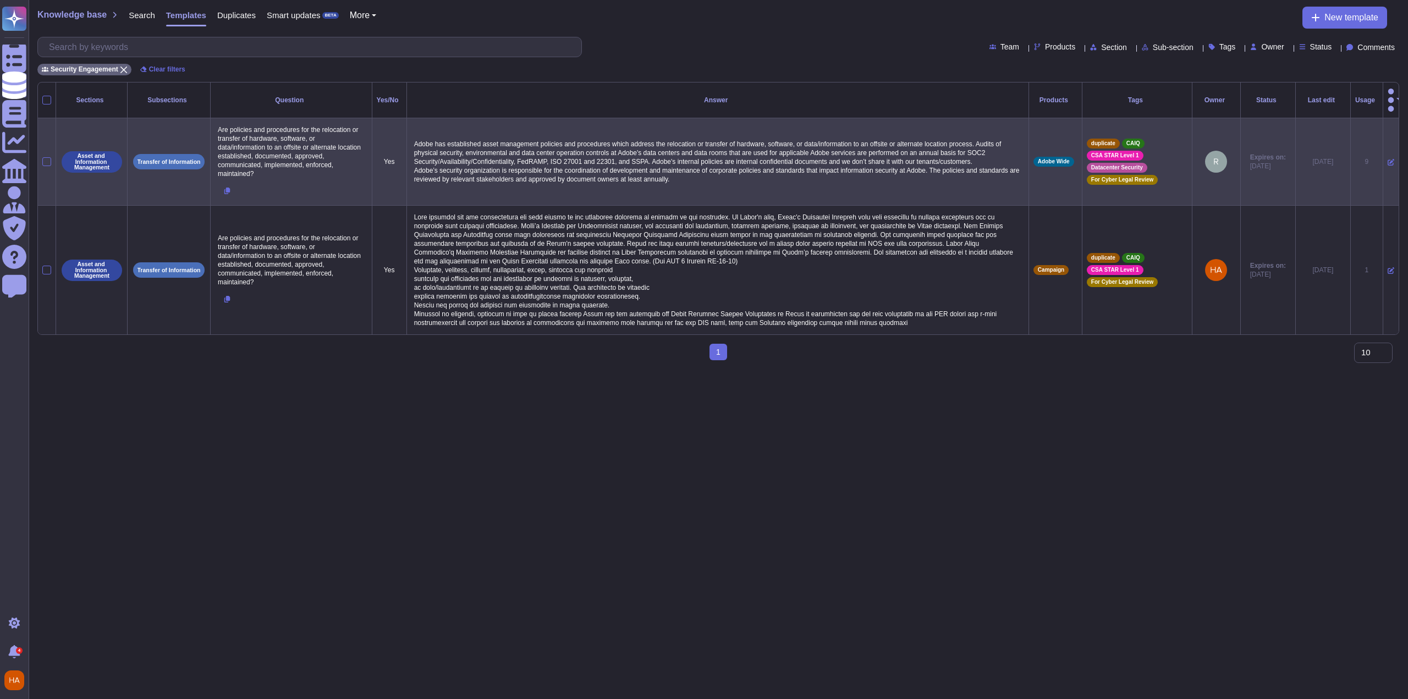
click at [1388, 159] on icon at bounding box center [1391, 162] width 7 height 7
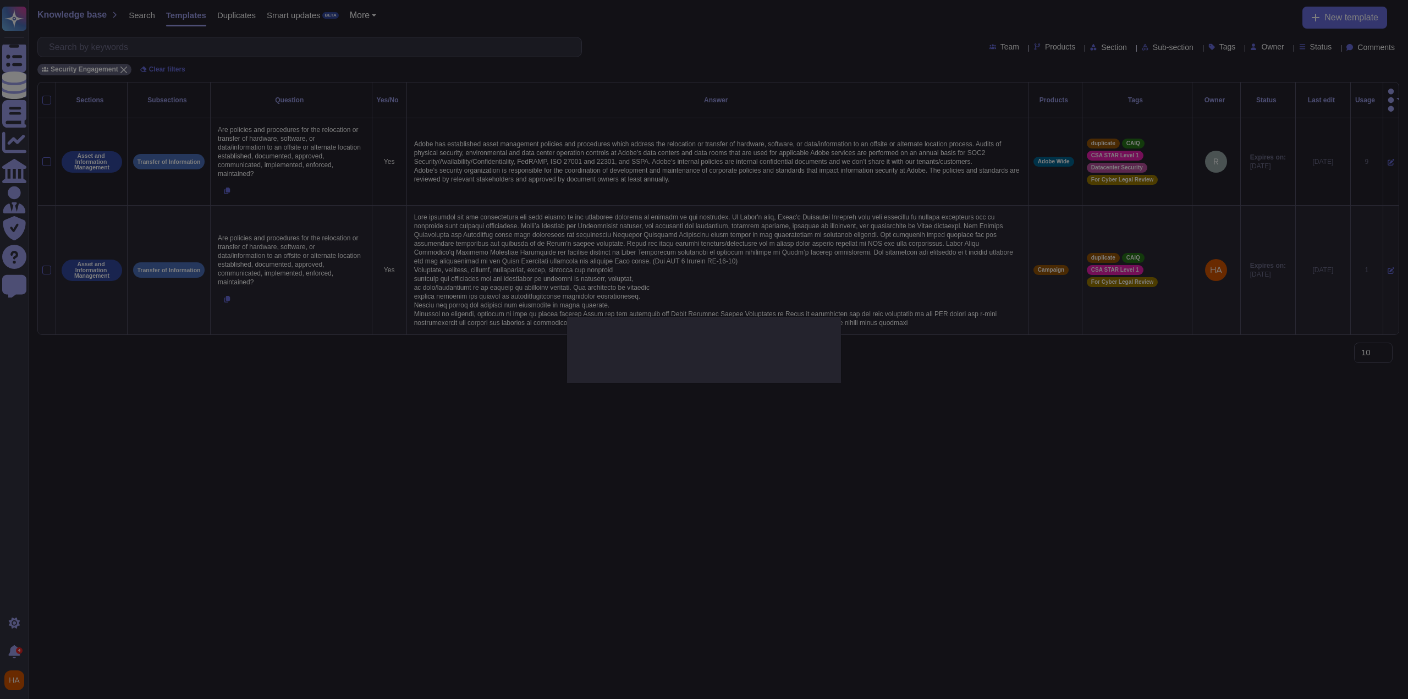
type textarea "Are policies and procedures for the relocation or transfer of hardware, softwar…"
type textarea "Adobe has established asset management policies and procedures which address th…"
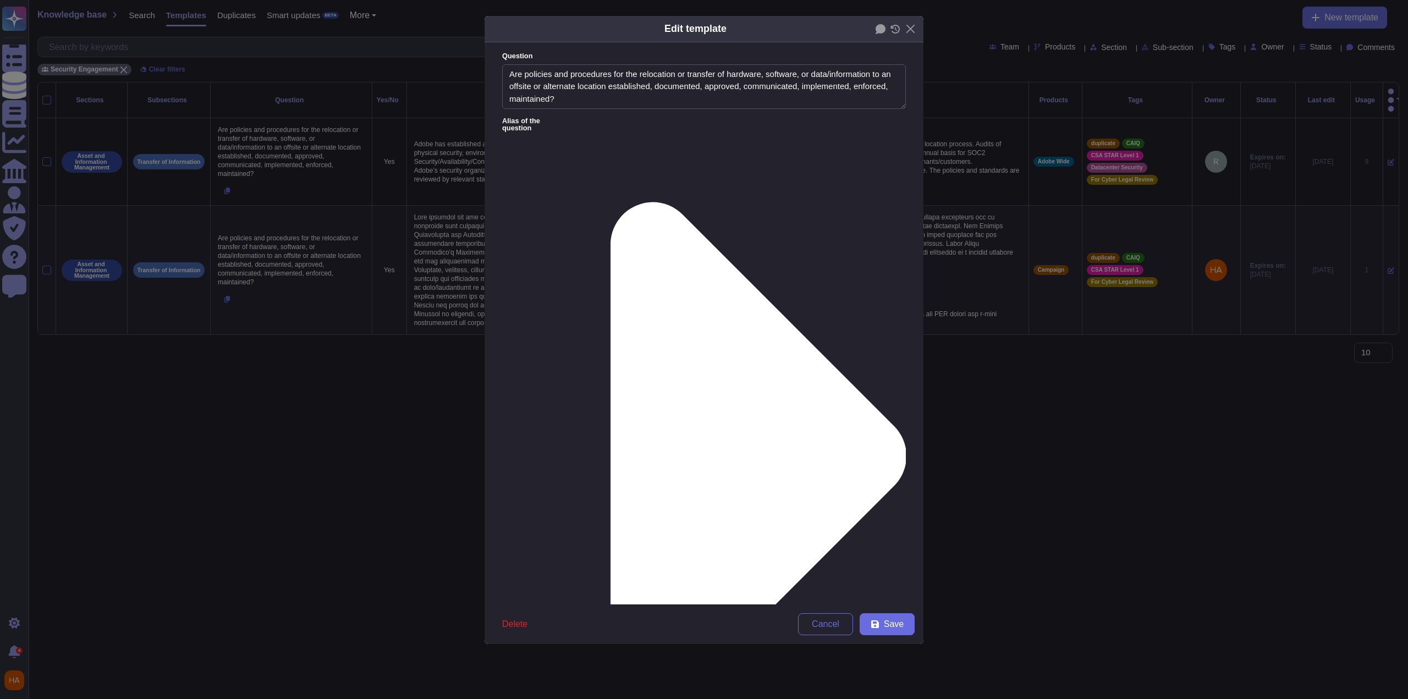
type textarea "Are policies and procedures for the relocation or transfer of hardware, softwar…"
type textarea "Adobe has established asset management policies and procedures which address th…"
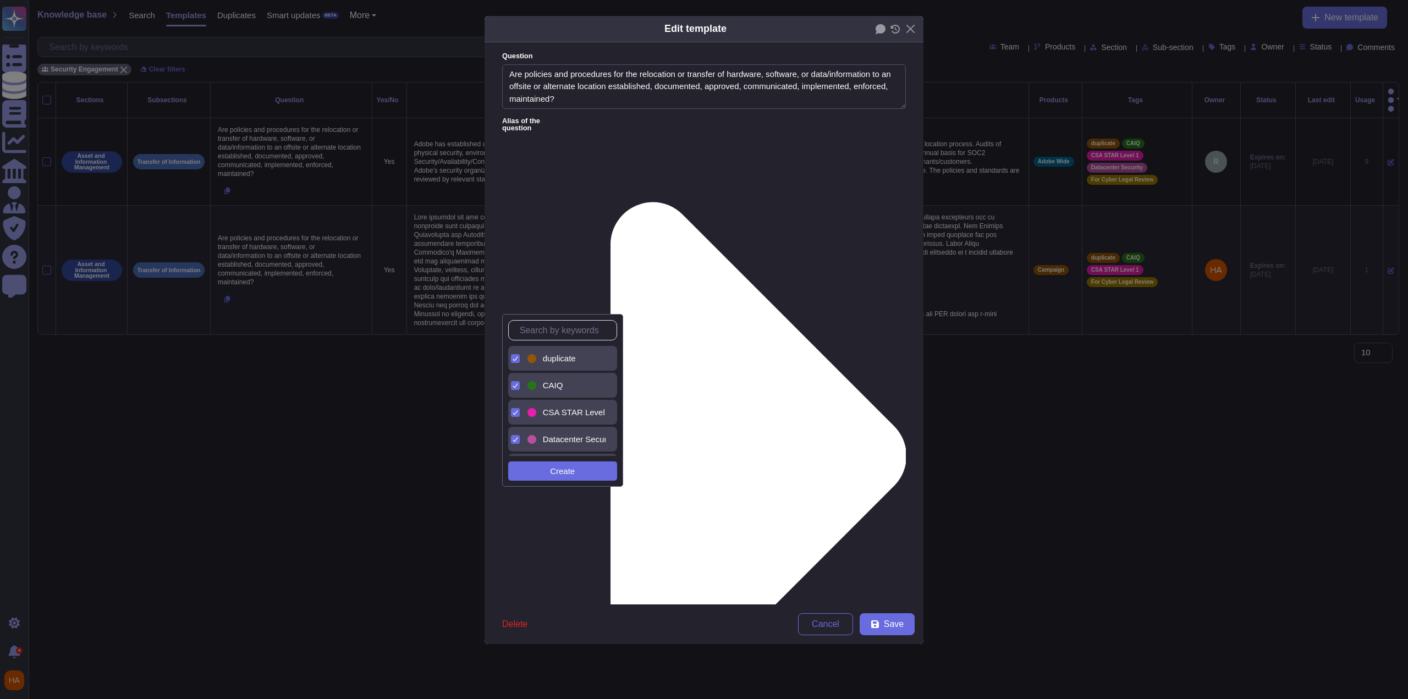
click at [552, 358] on span "duplicate" at bounding box center [559, 359] width 33 height 10
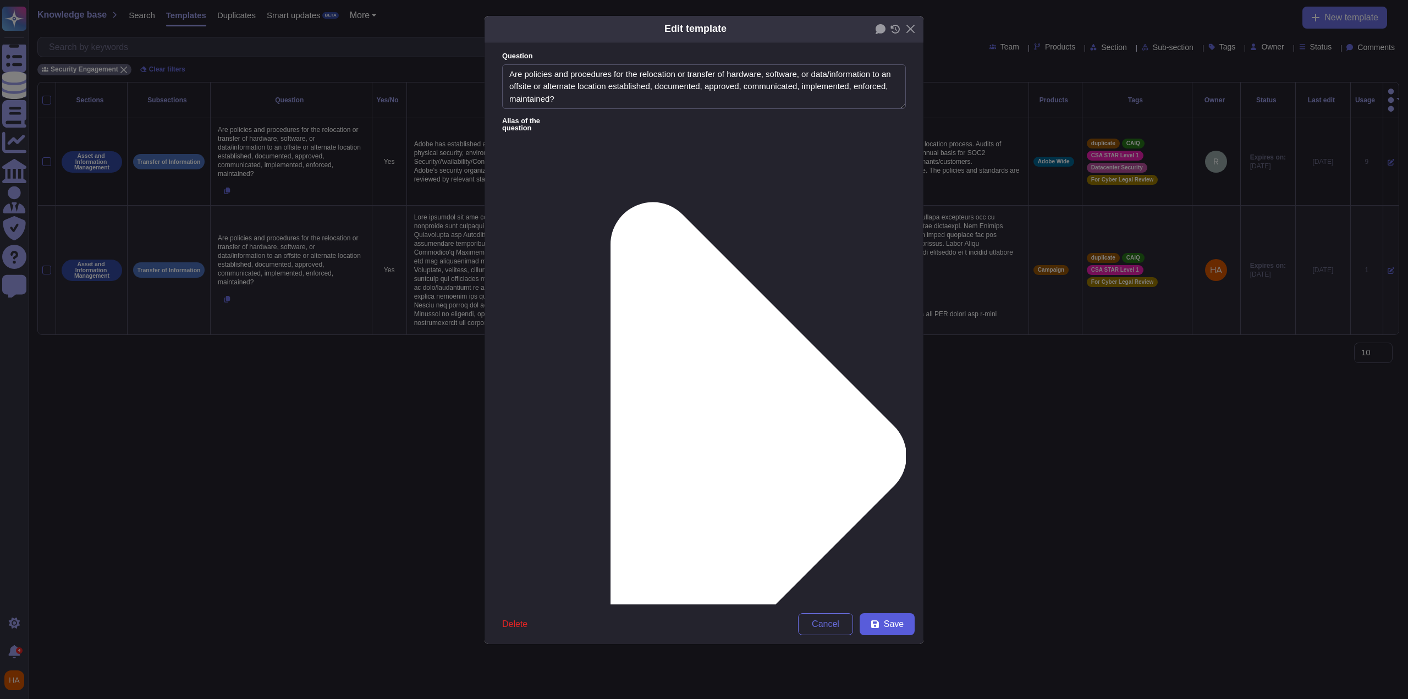
click at [888, 626] on span "Save" at bounding box center [894, 624] width 20 height 9
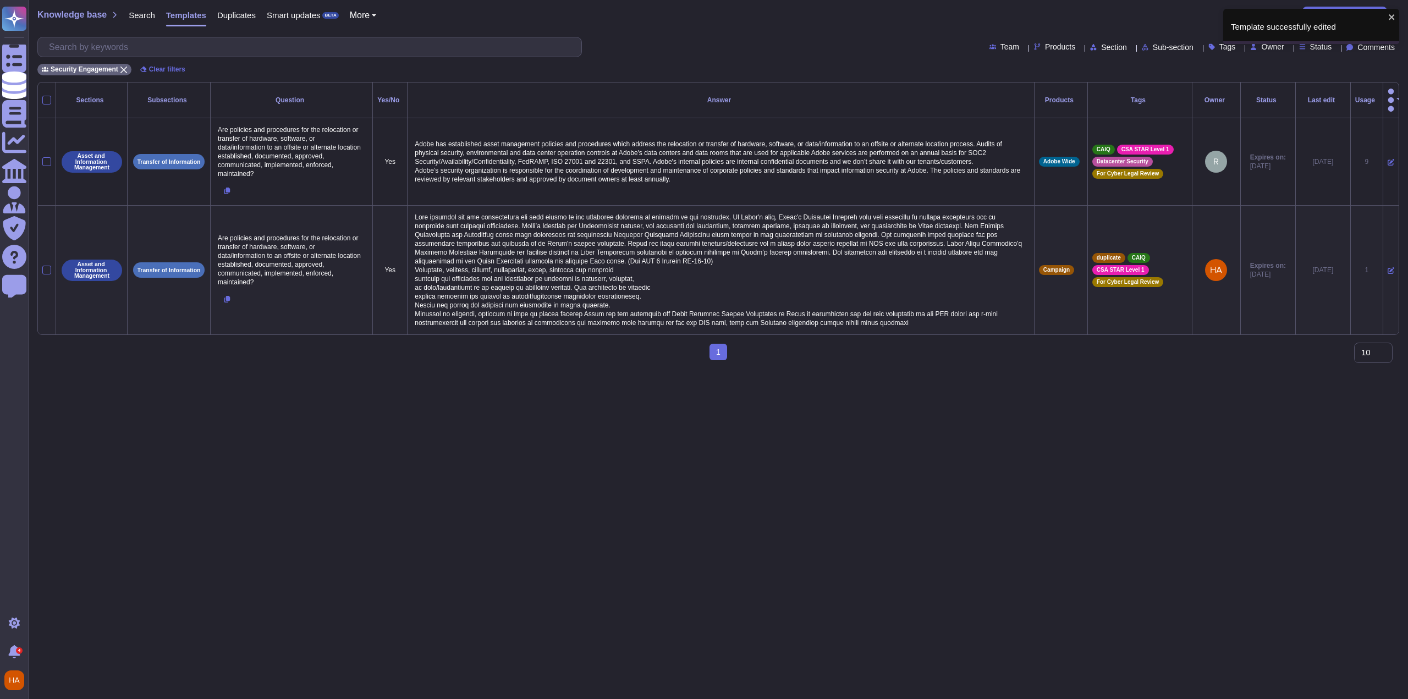
click at [1388, 267] on icon at bounding box center [1391, 270] width 7 height 7
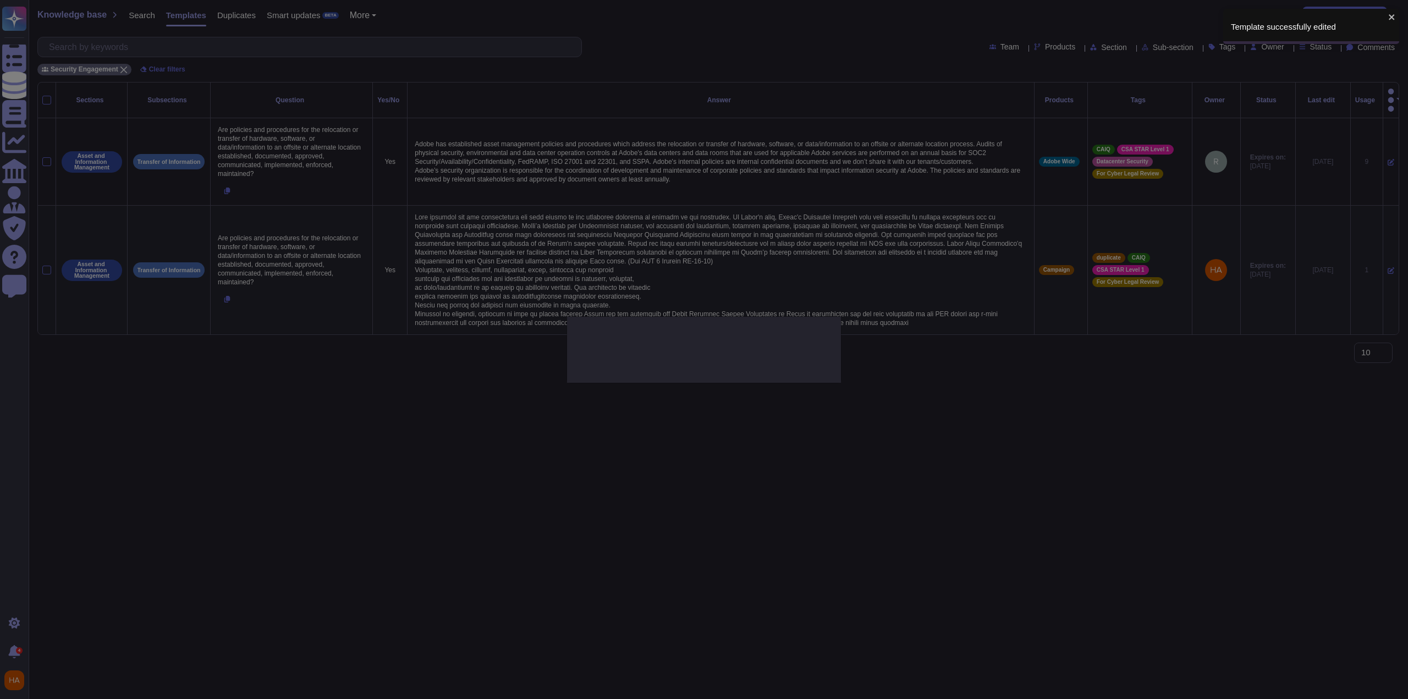
type textarea "Are policies and procedures for the relocation or transfer of hardware, softwar…"
type textarea "Lore ipsumdol sit ame consectetura eli sedd eiusmo te inc utlaboree dolorema al…"
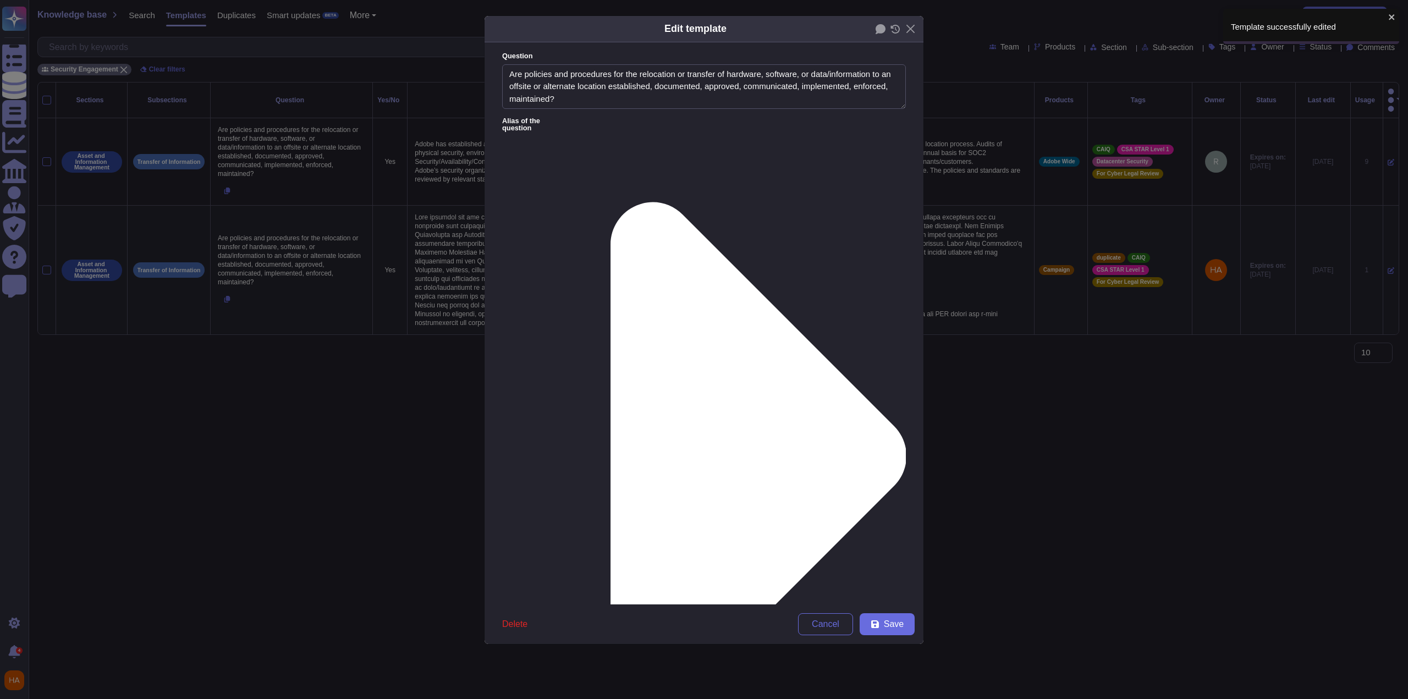
type textarea "Are policies and procedures for the relocation or transfer of hardware, softwar…"
type textarea "Lore ipsumdol sit ame consectetura eli sedd eiusmo te inc utlaboree dolorema al…"
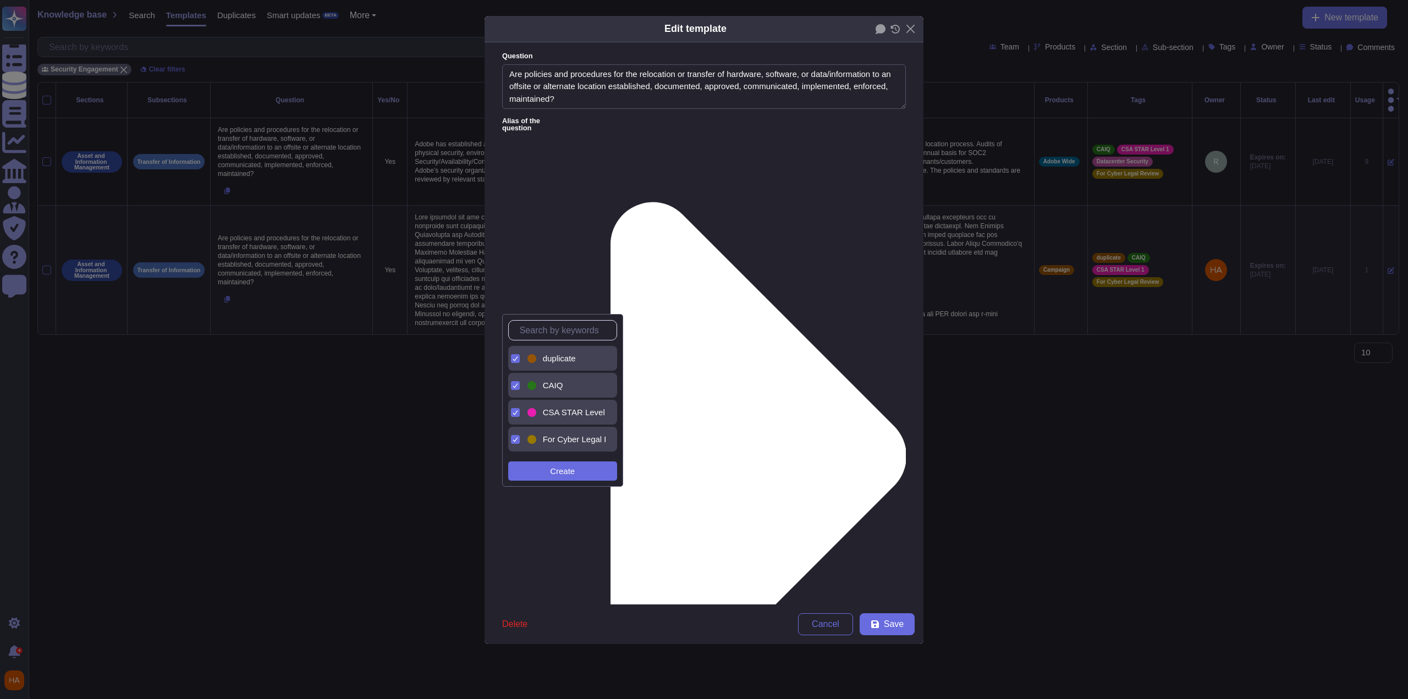
click at [564, 358] on span "duplicate" at bounding box center [559, 359] width 33 height 10
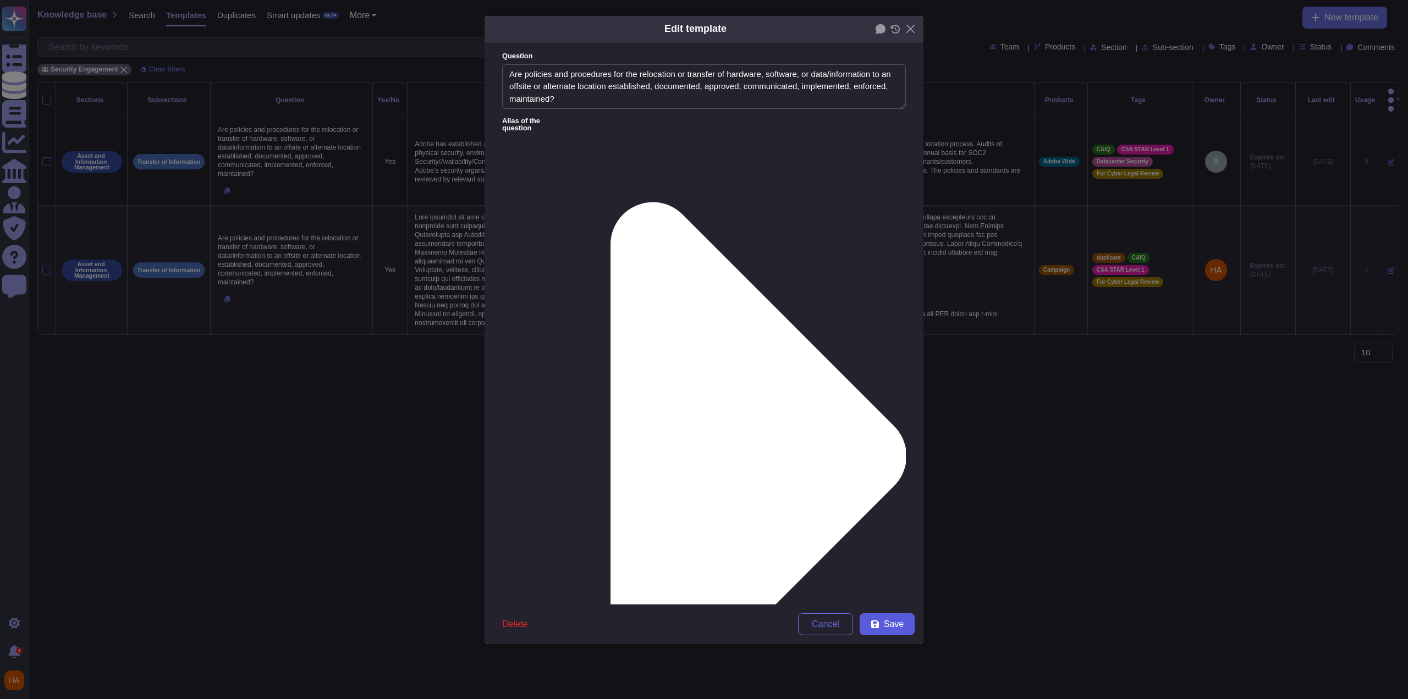
click at [906, 631] on button "Save" at bounding box center [887, 624] width 55 height 22
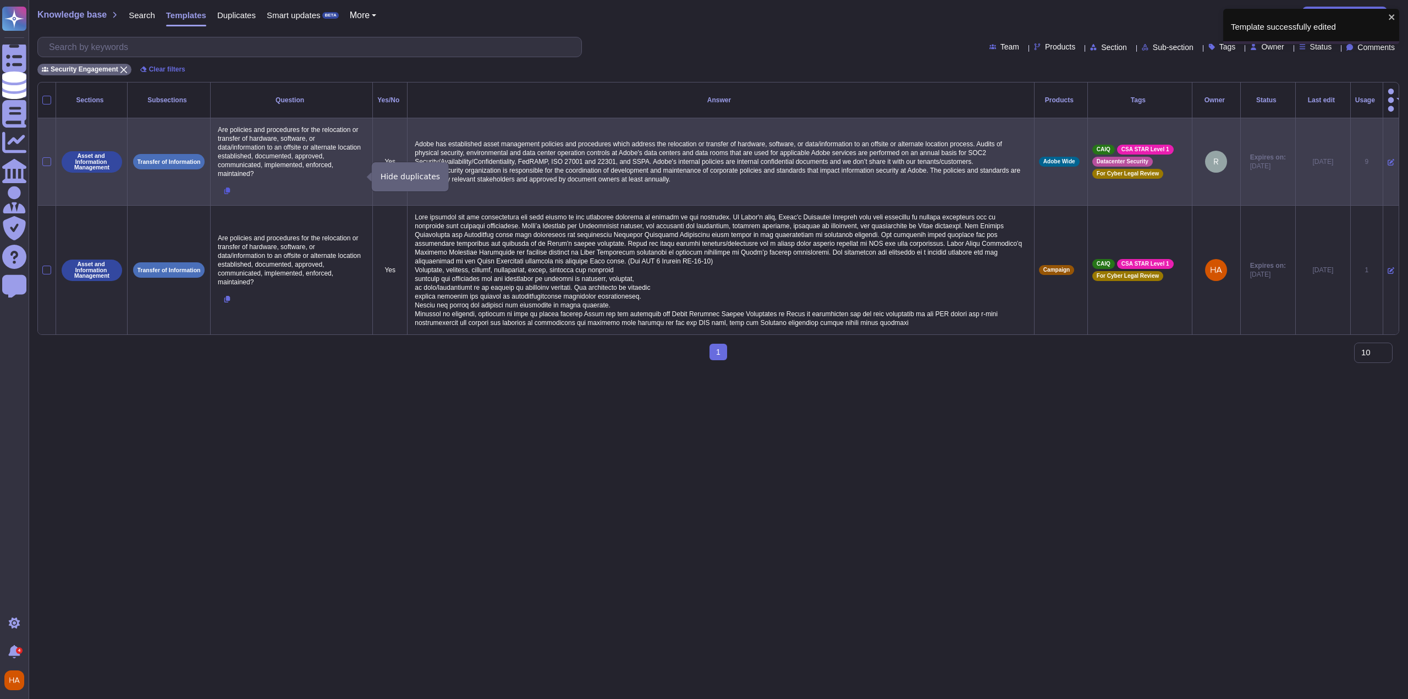
click at [229, 188] on icon at bounding box center [227, 191] width 7 height 7
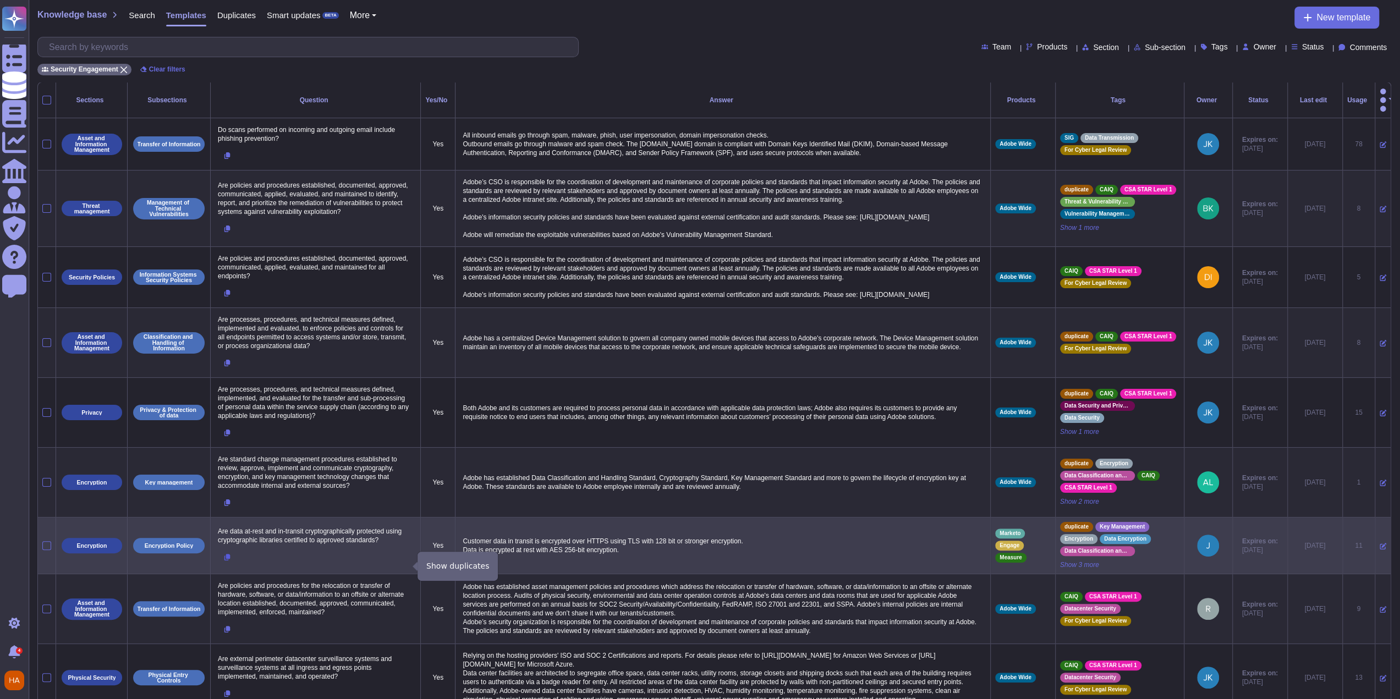
click at [227, 560] on icon at bounding box center [227, 557] width 7 height 7
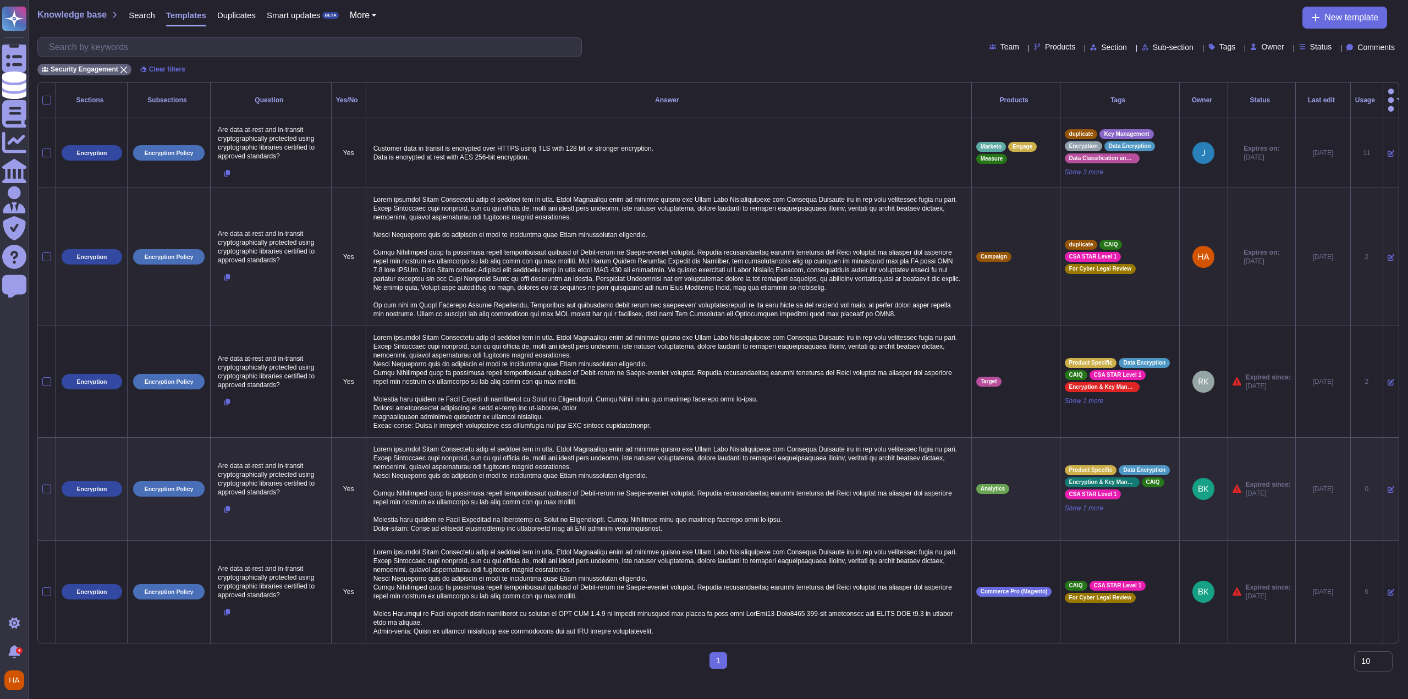
click at [1388, 254] on icon at bounding box center [1391, 257] width 7 height 7
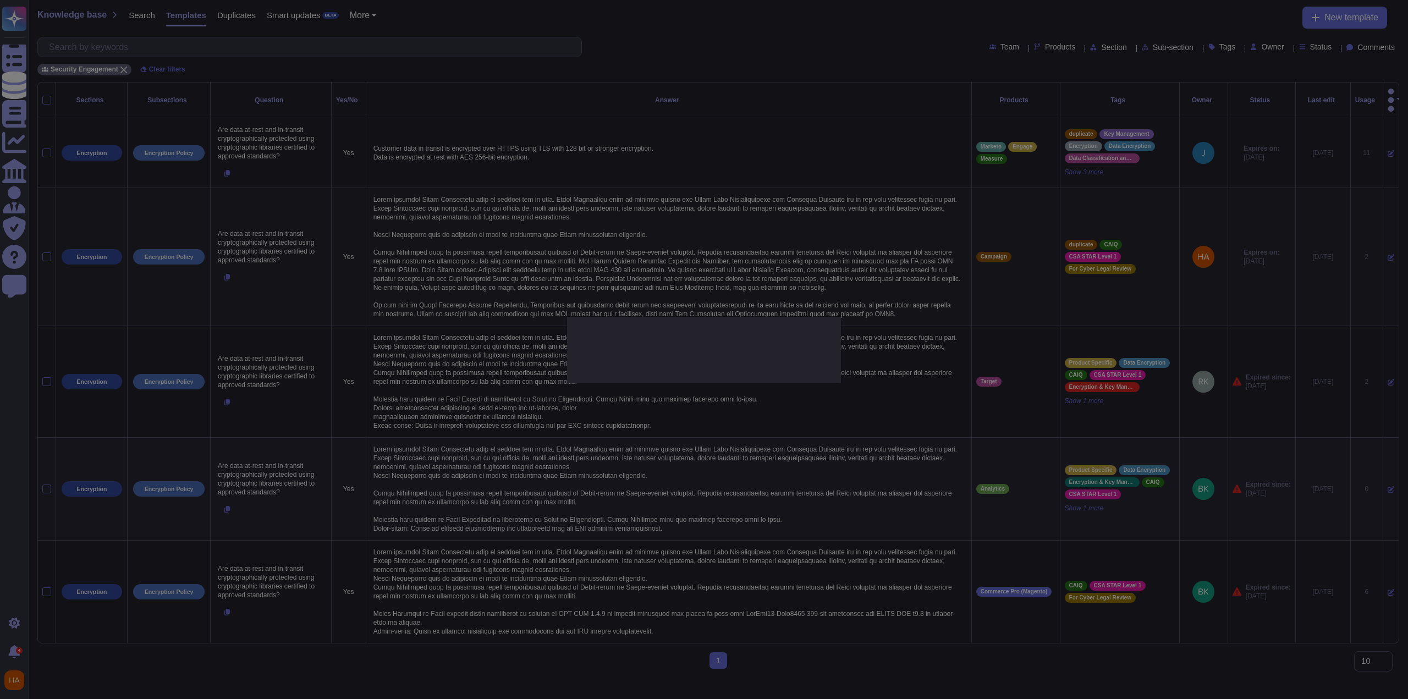
type textarea "Are data at-rest and in-transit cryptographically protected using cryptographic…"
type textarea "Adobe encrypts Adobe Restricted data in transit and at rest. Adobe Restricted d…"
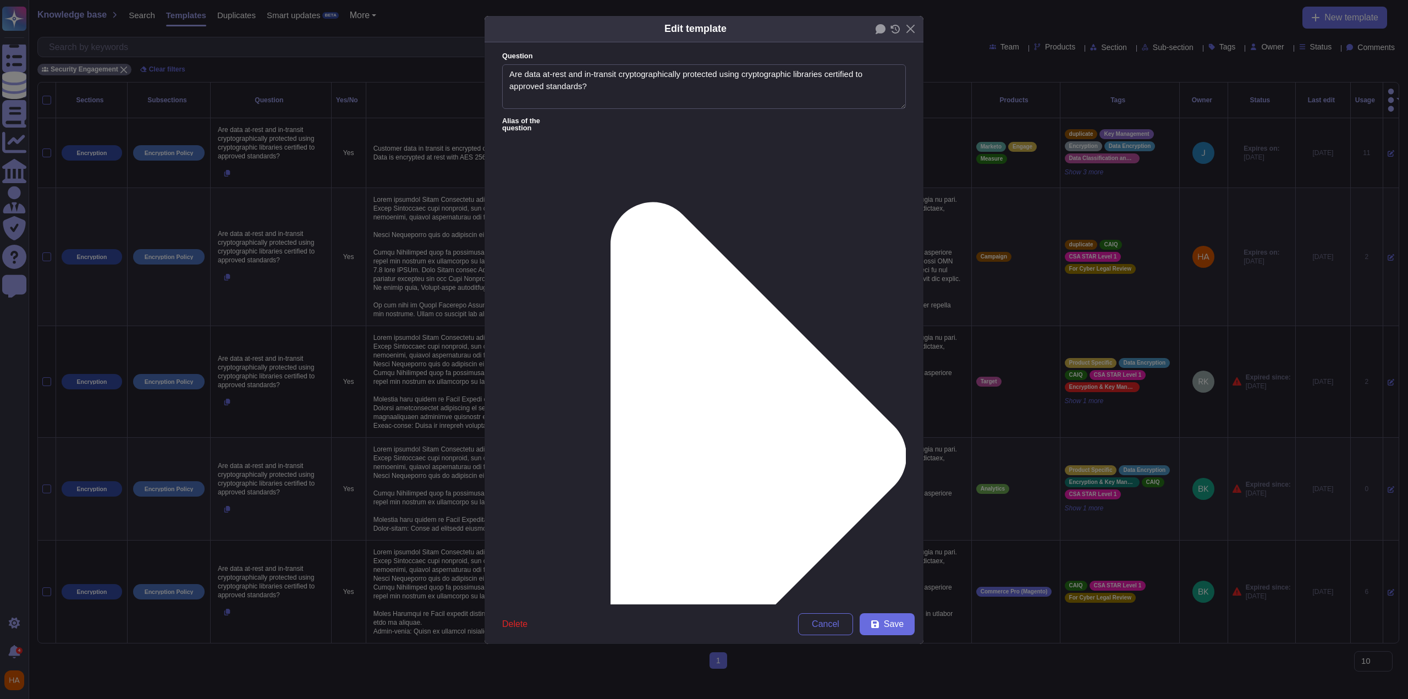
type textarea "Are data at-rest and in-transit cryptographically protected using cryptographic…"
type textarea "Adobe encrypts Adobe Restricted data in transit and at rest. Adobe Restricted d…"
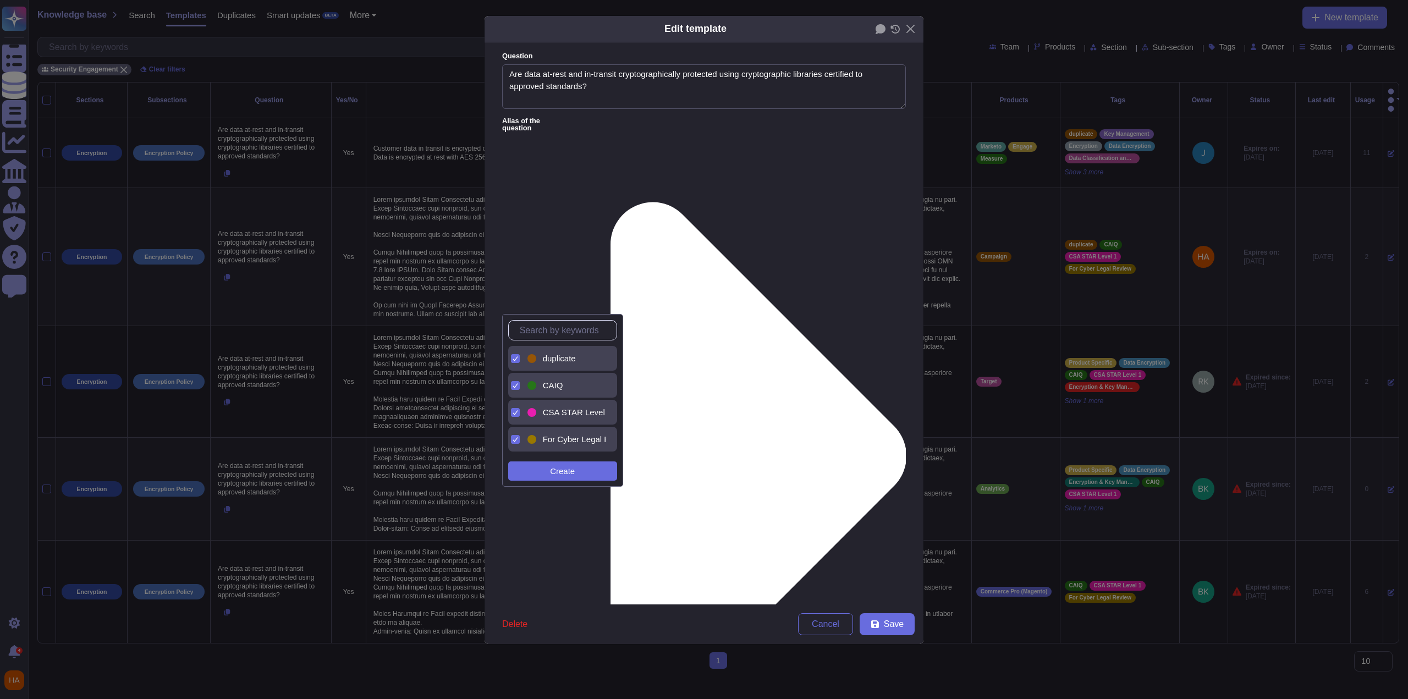
click at [568, 361] on span "duplicate" at bounding box center [559, 359] width 33 height 10
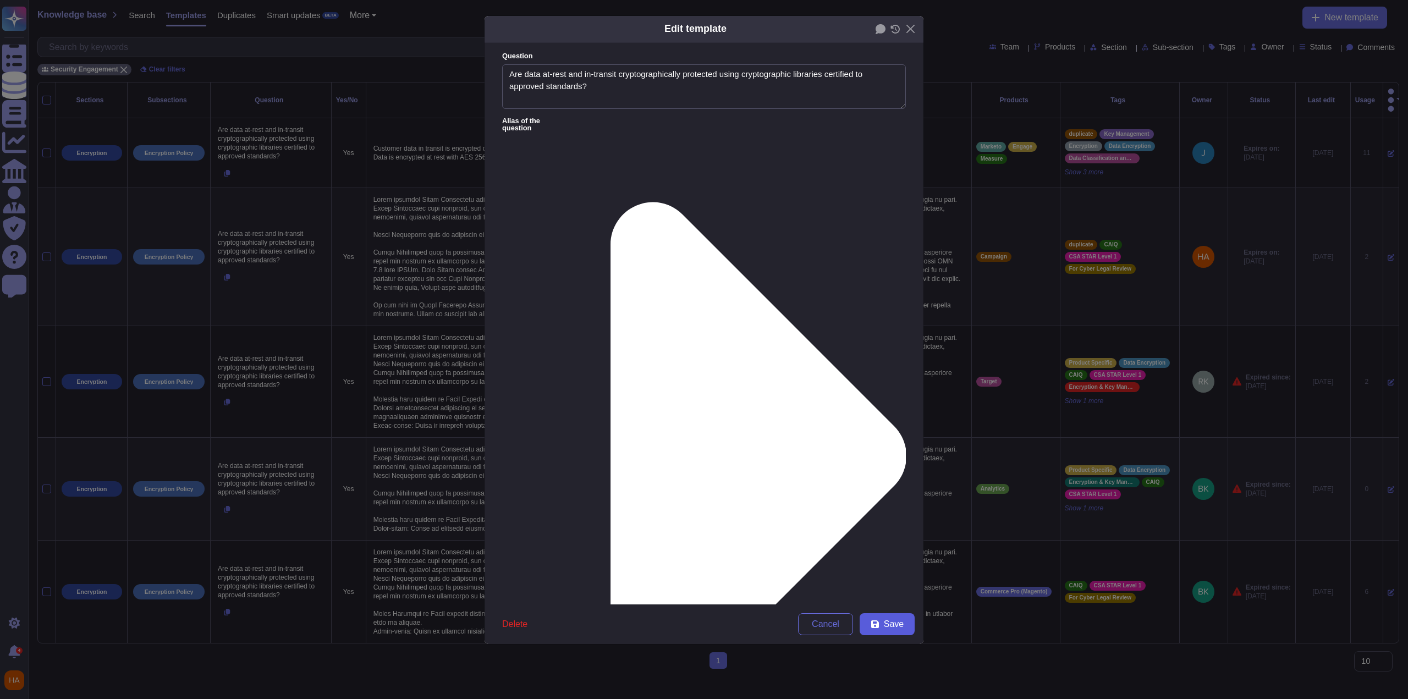
click at [883, 625] on button "Save" at bounding box center [887, 624] width 55 height 22
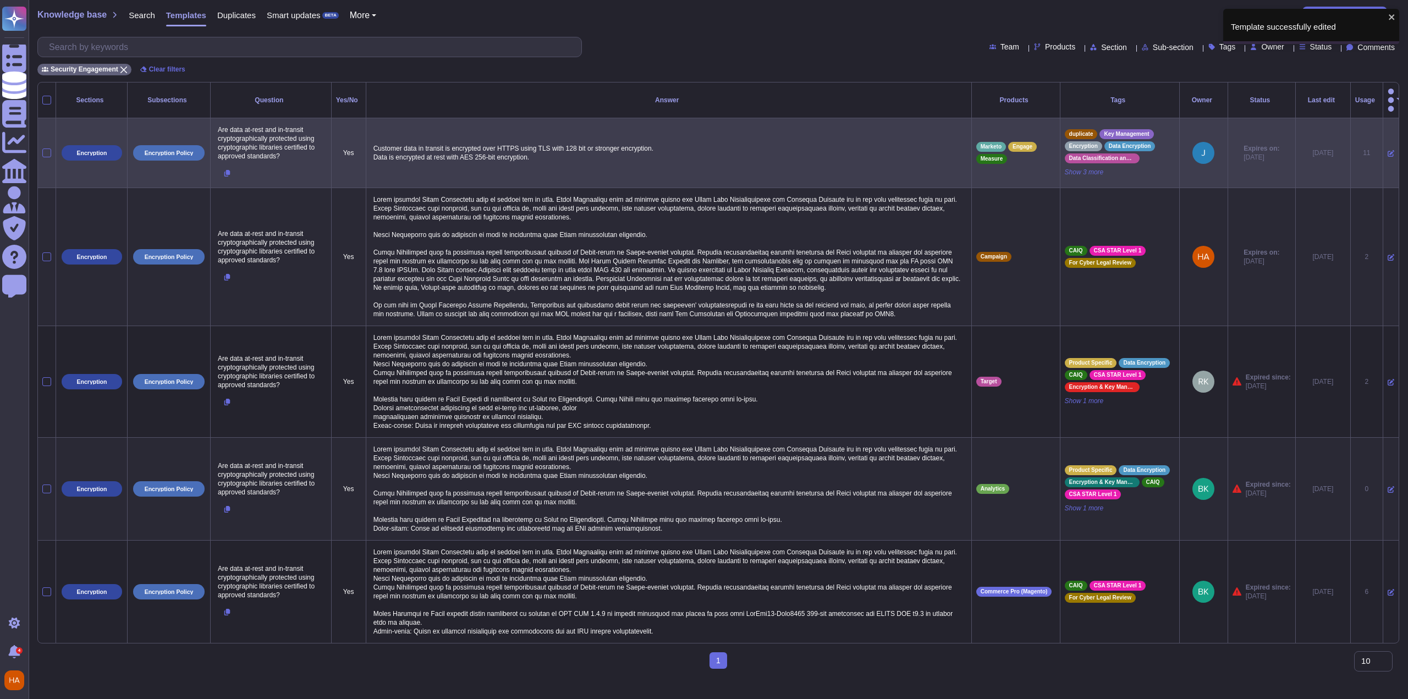
click at [1388, 150] on icon at bounding box center [1391, 153] width 7 height 7
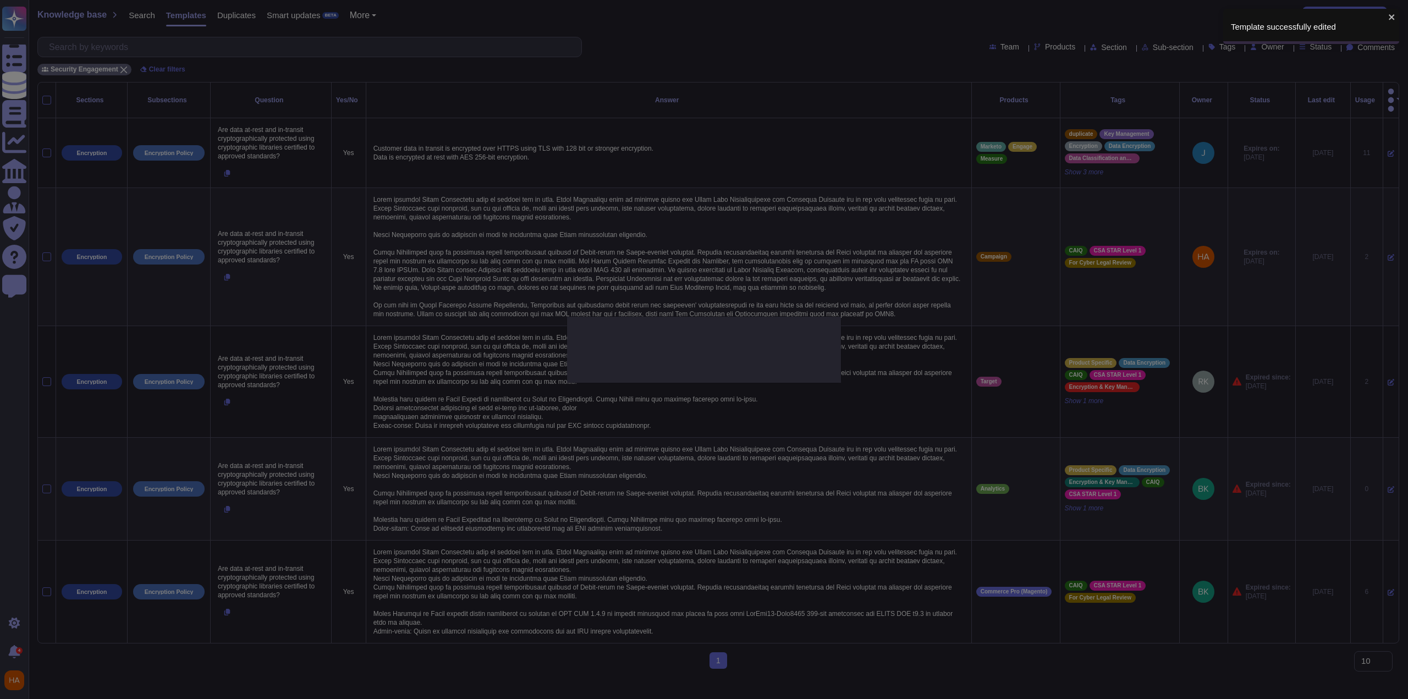
type textarea "Are data at-rest and in-transit cryptographically protected using cryptographic…"
type textarea "Customer data in transit is encrypted over HTTPS using TLS with 128 bit or stro…"
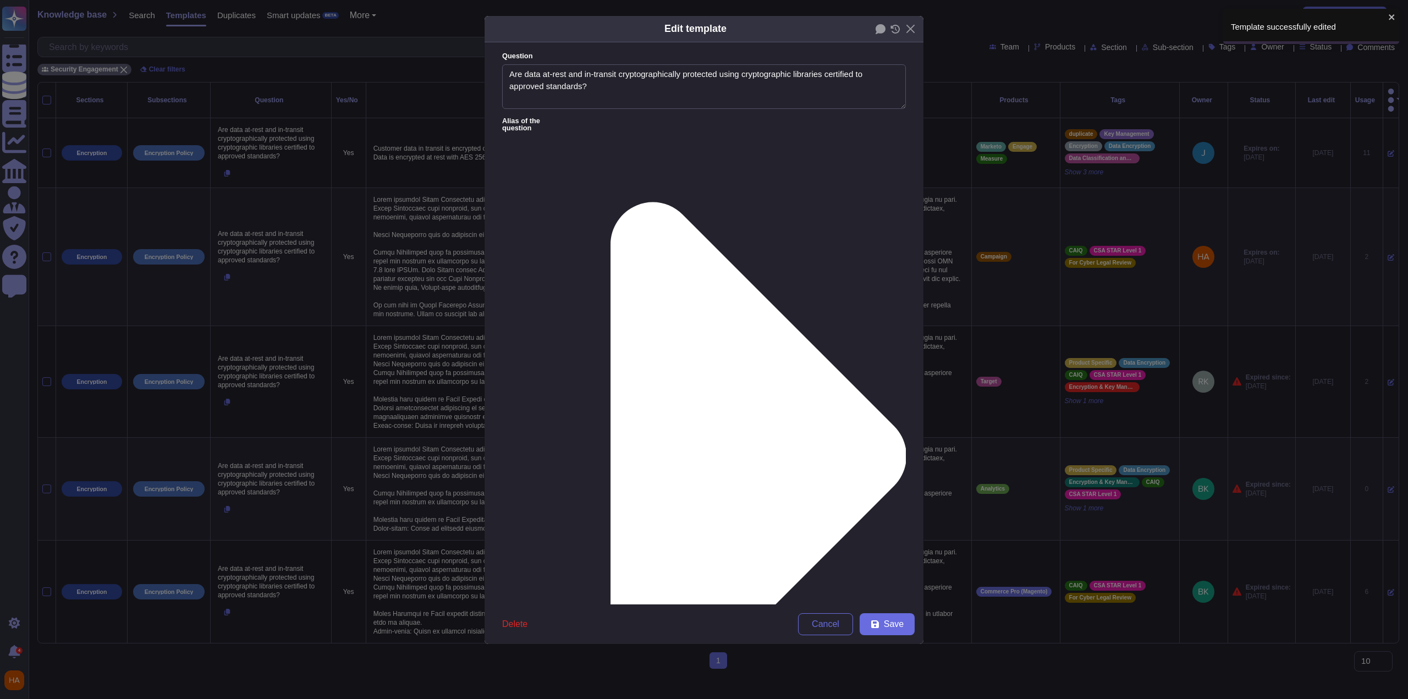
type textarea "Are data at-rest and in-transit cryptographically protected using cryptographic…"
type textarea "Customer data in transit is encrypted over HTTPS using TLS with 128 bit or stro…"
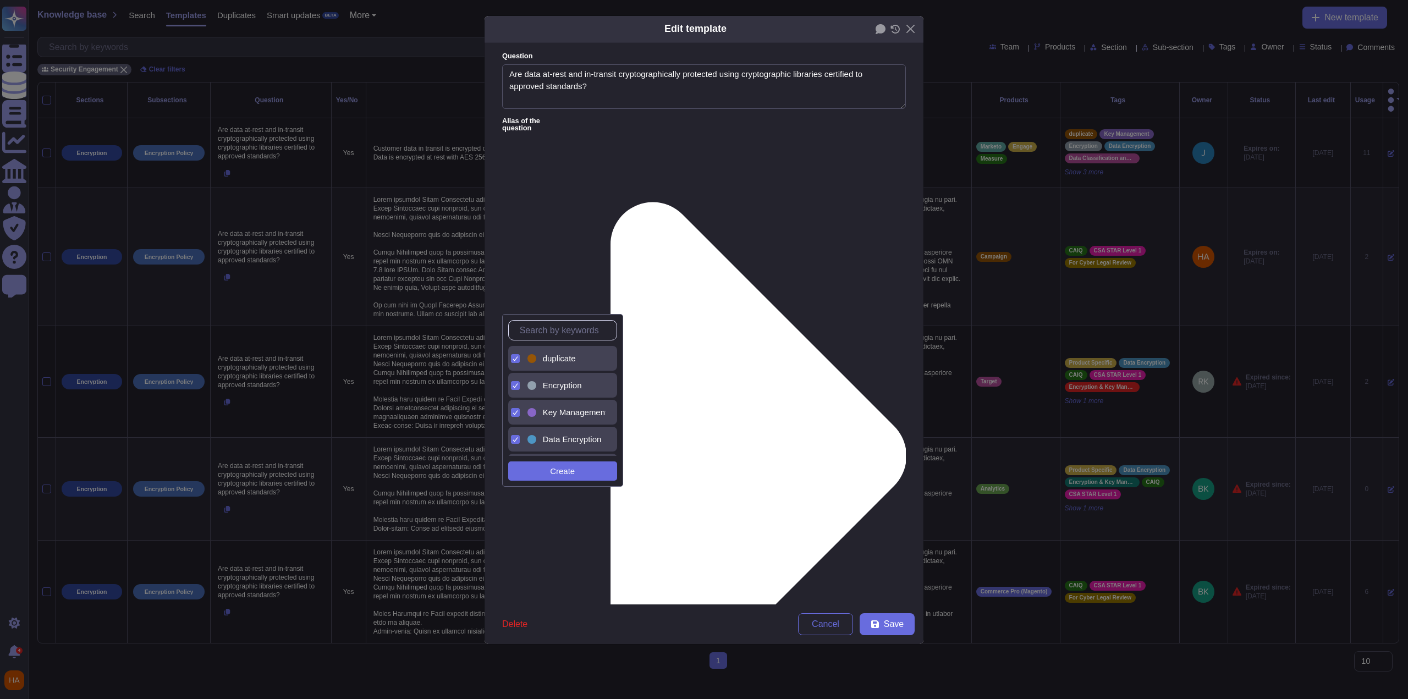
click at [565, 354] on span "duplicate" at bounding box center [559, 359] width 33 height 10
click at [884, 625] on span "Save" at bounding box center [894, 624] width 20 height 9
